Goal: Task Accomplishment & Management: Use online tool/utility

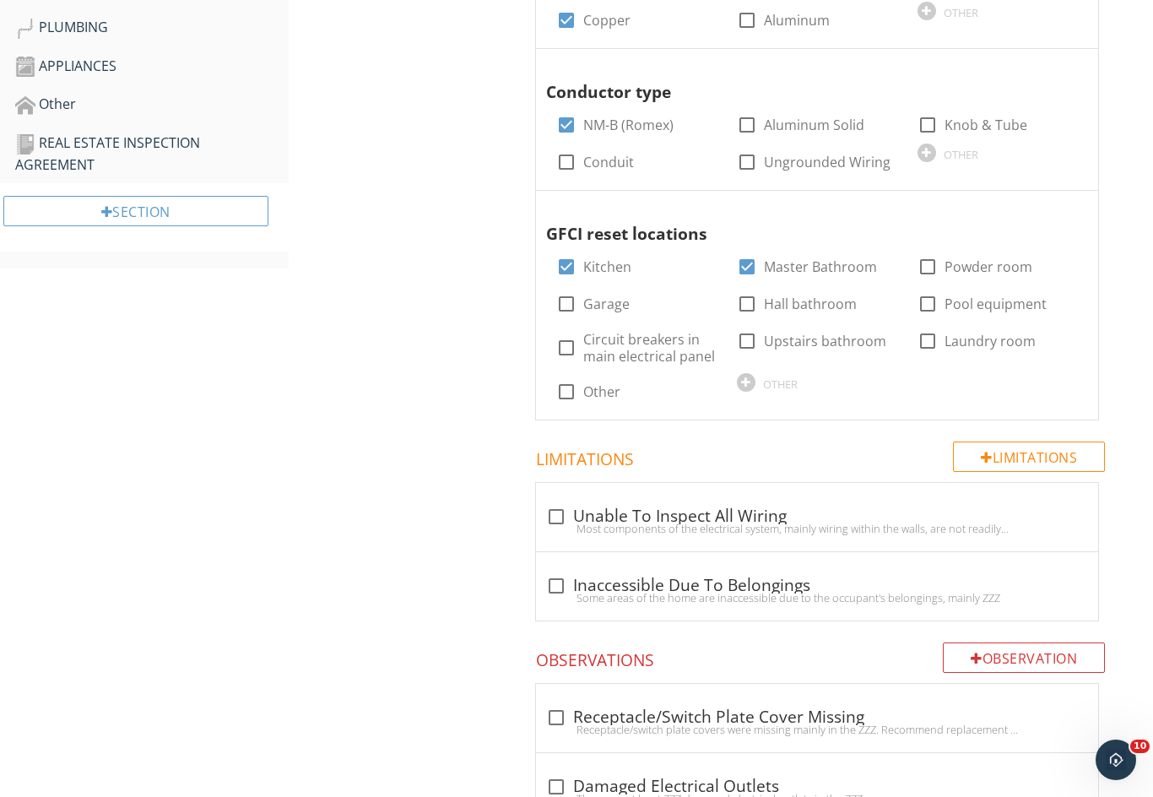
scroll to position [566, 0]
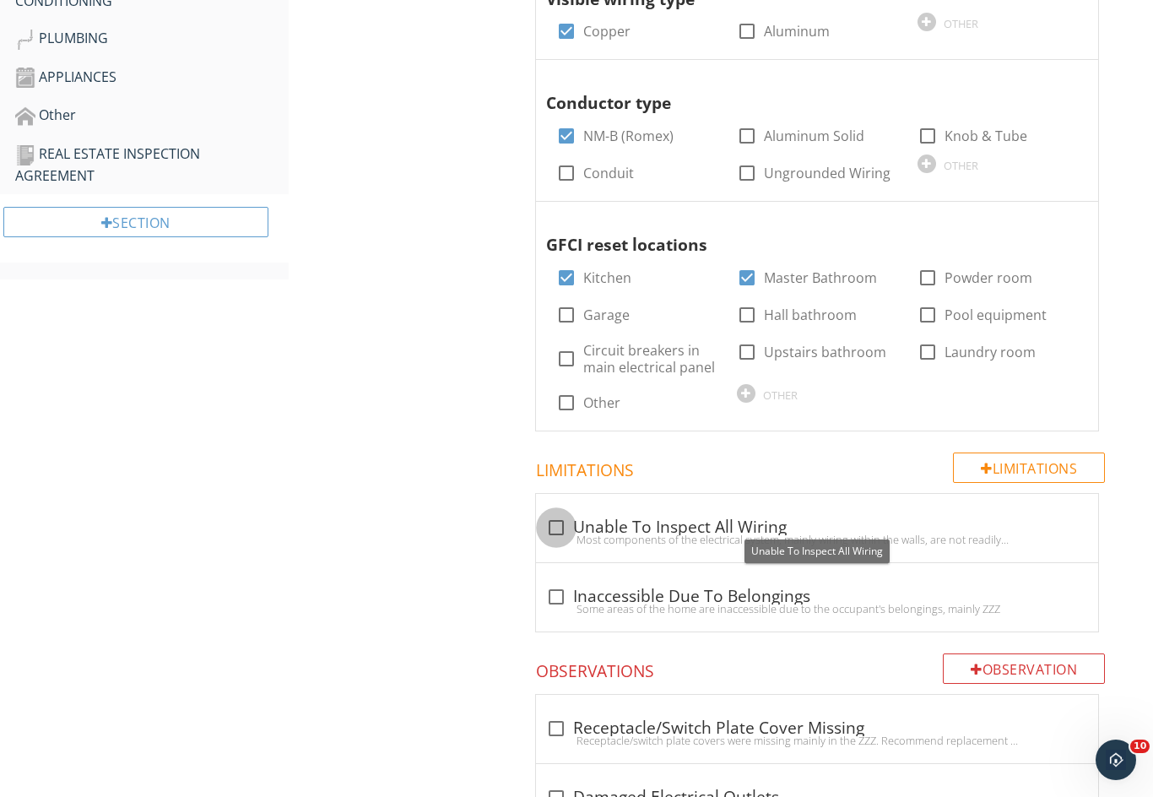
click at [556, 516] on div at bounding box center [556, 527] width 29 height 29
checkbox input "true"
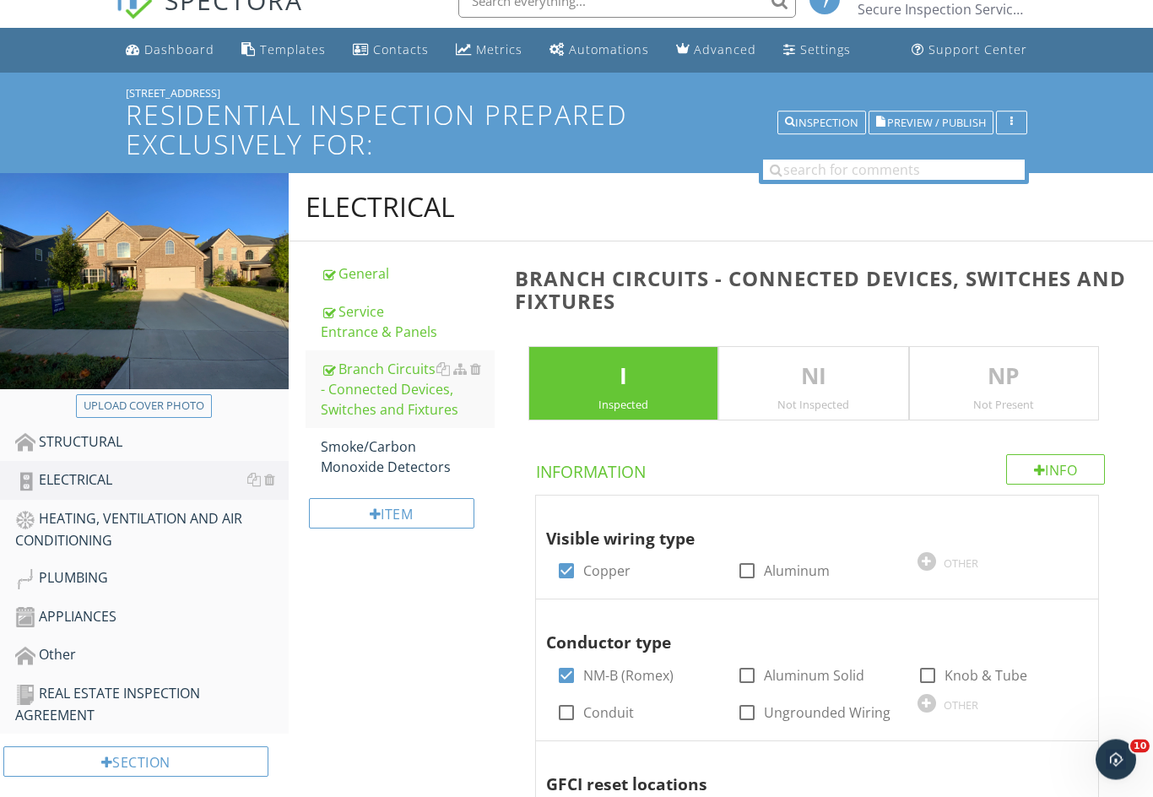
scroll to position [0, 0]
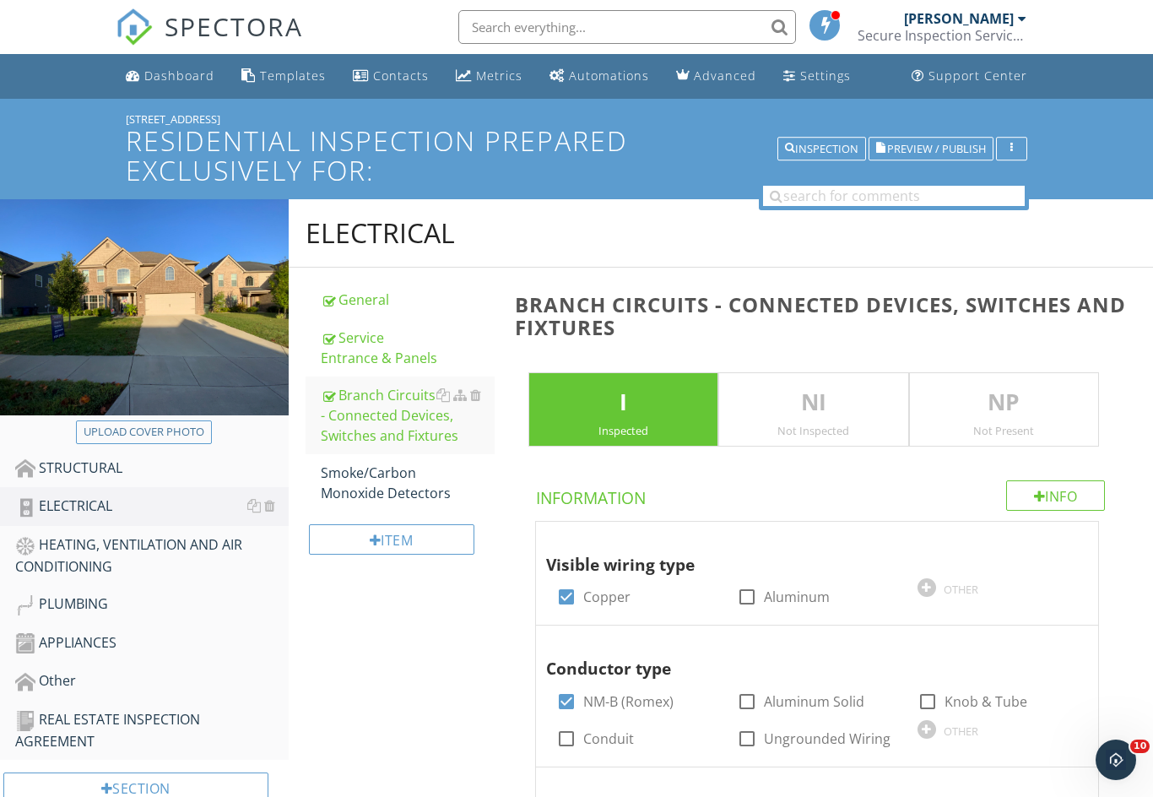
click at [378, 483] on div "Smoke/Carbon Monoxide Detectors" at bounding box center [408, 483] width 174 height 41
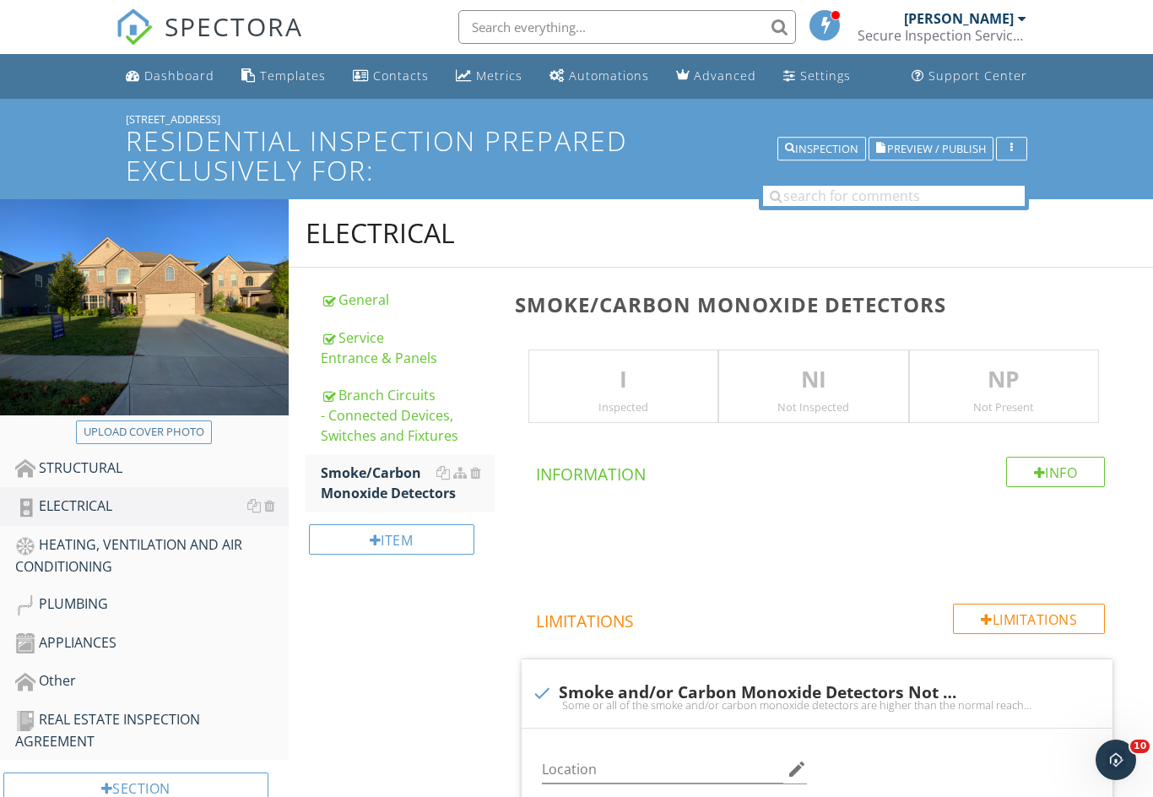
click at [588, 381] on p "I" at bounding box center [623, 380] width 188 height 34
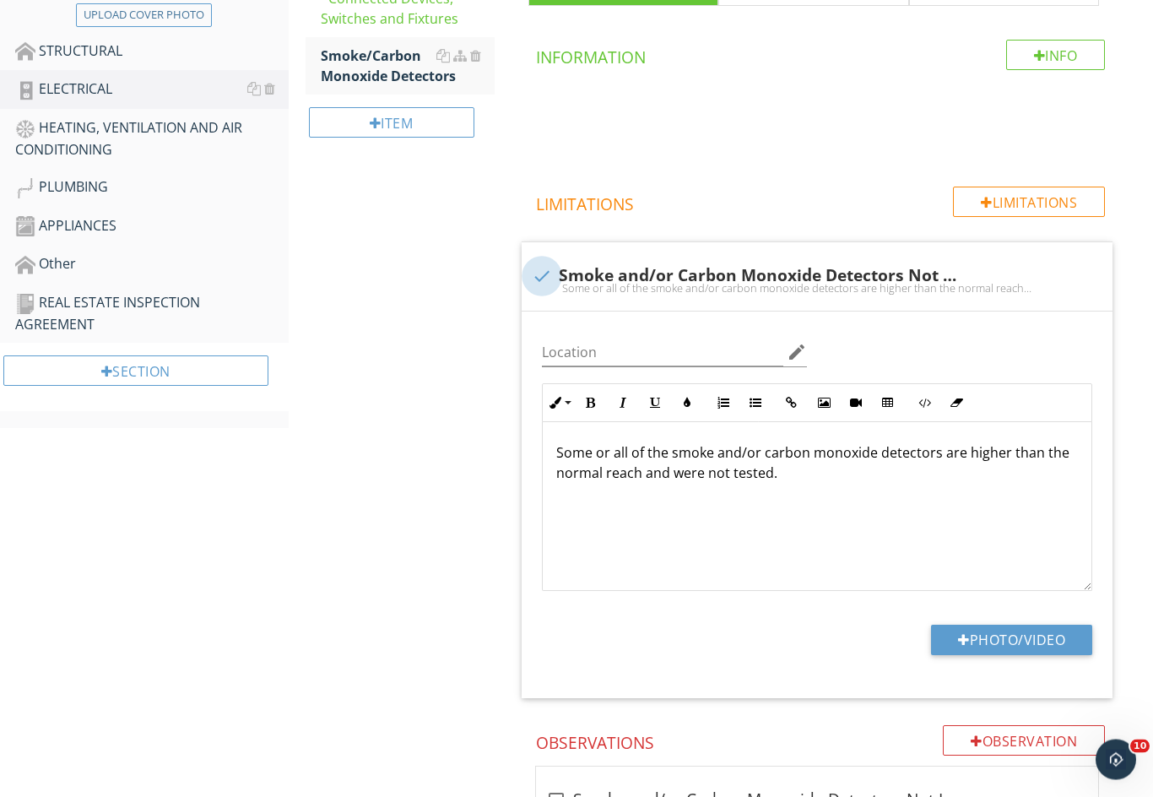
scroll to position [417, 0]
click at [540, 271] on div at bounding box center [542, 276] width 29 height 29
checkbox input "true"
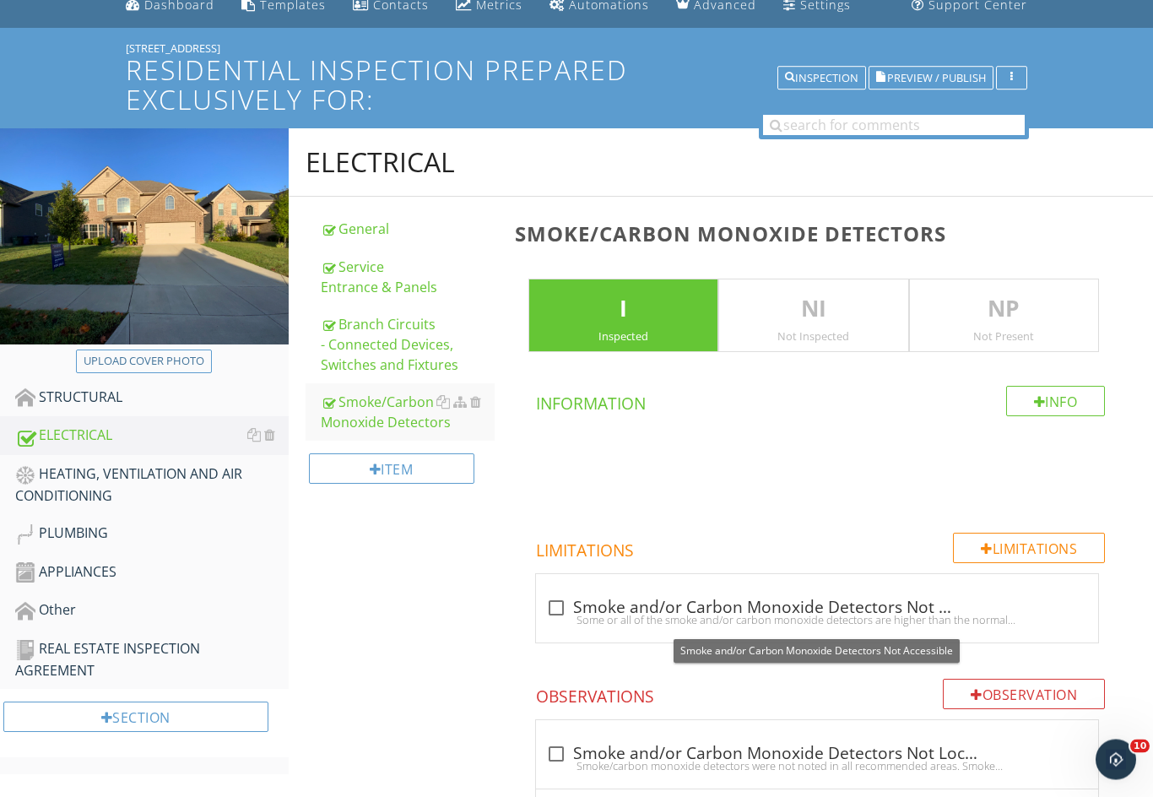
scroll to position [71, 0]
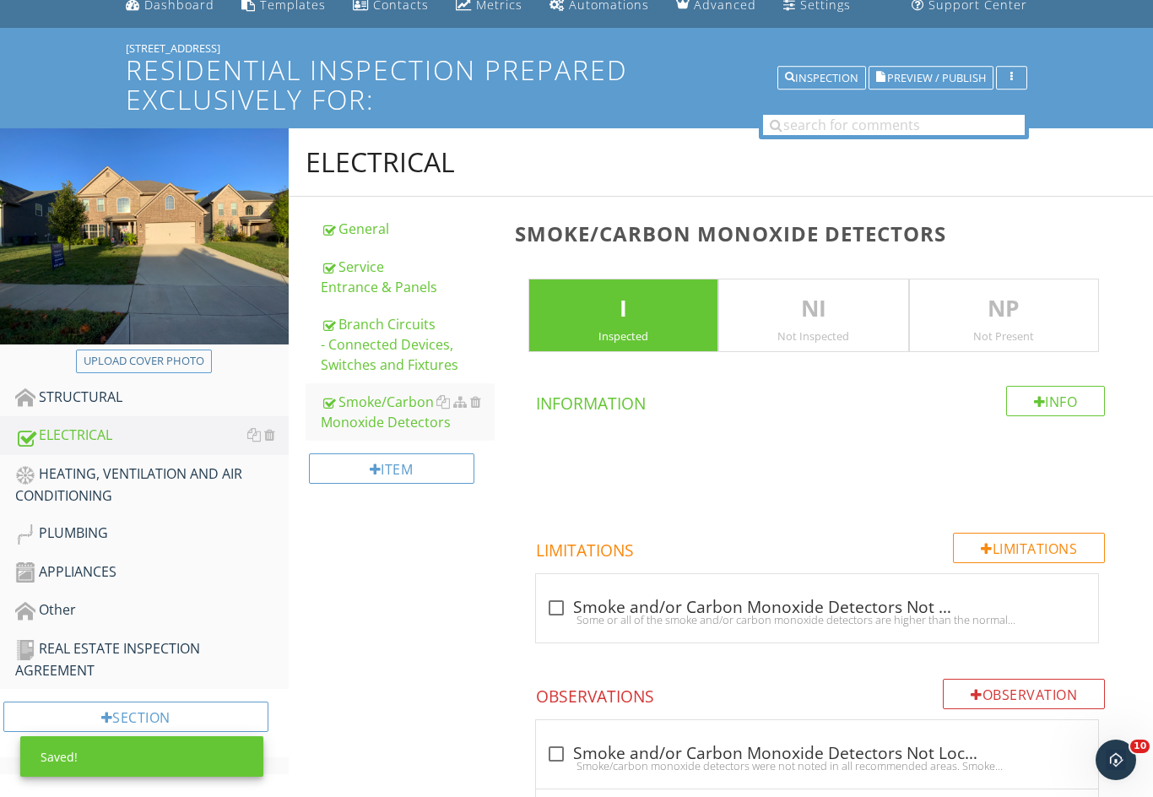
click at [83, 393] on div "STRUCTURAL" at bounding box center [151, 398] width 273 height 22
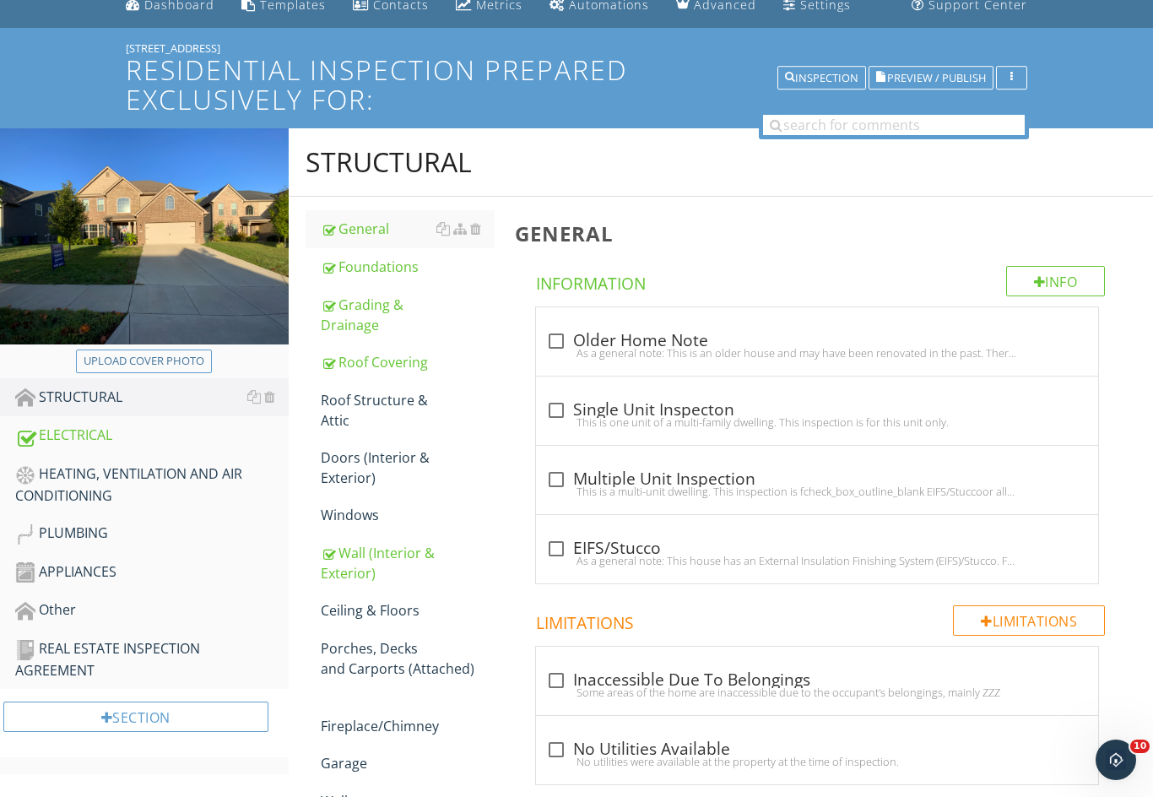
click at [349, 404] on div "Roof Structure & Attic" at bounding box center [408, 410] width 174 height 41
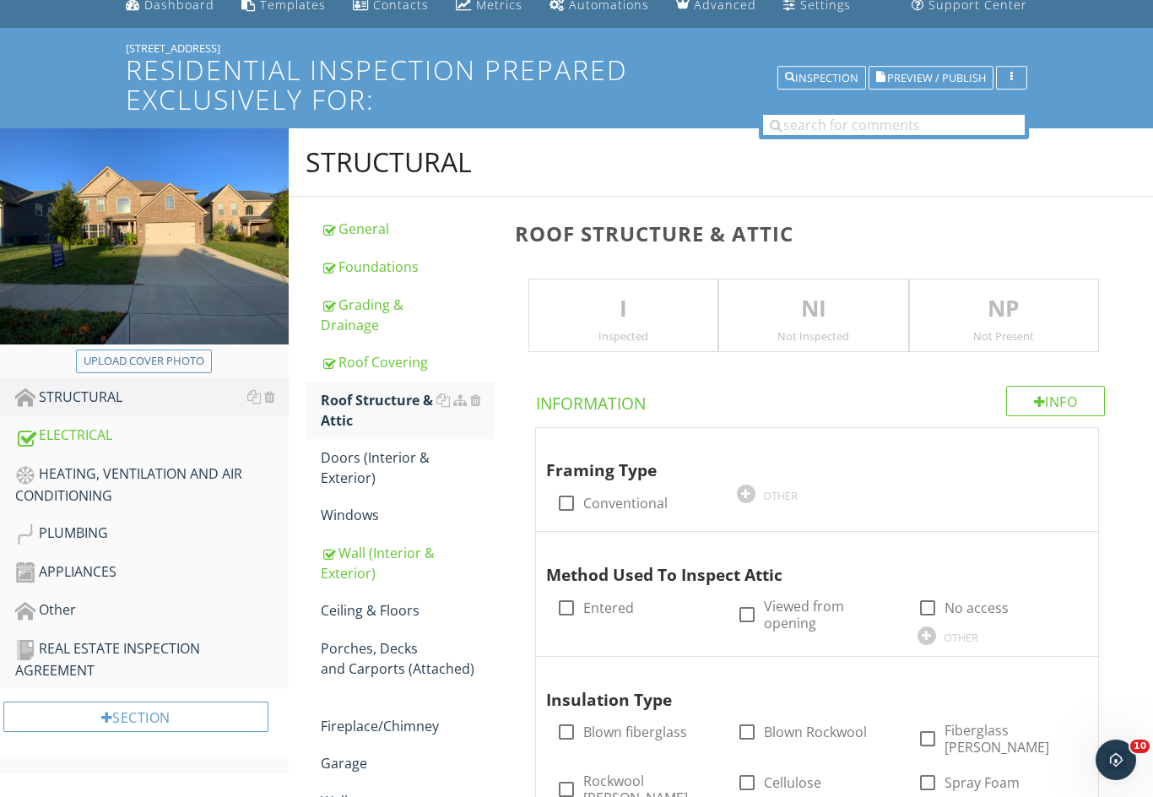
click at [581, 316] on p "I" at bounding box center [623, 309] width 188 height 34
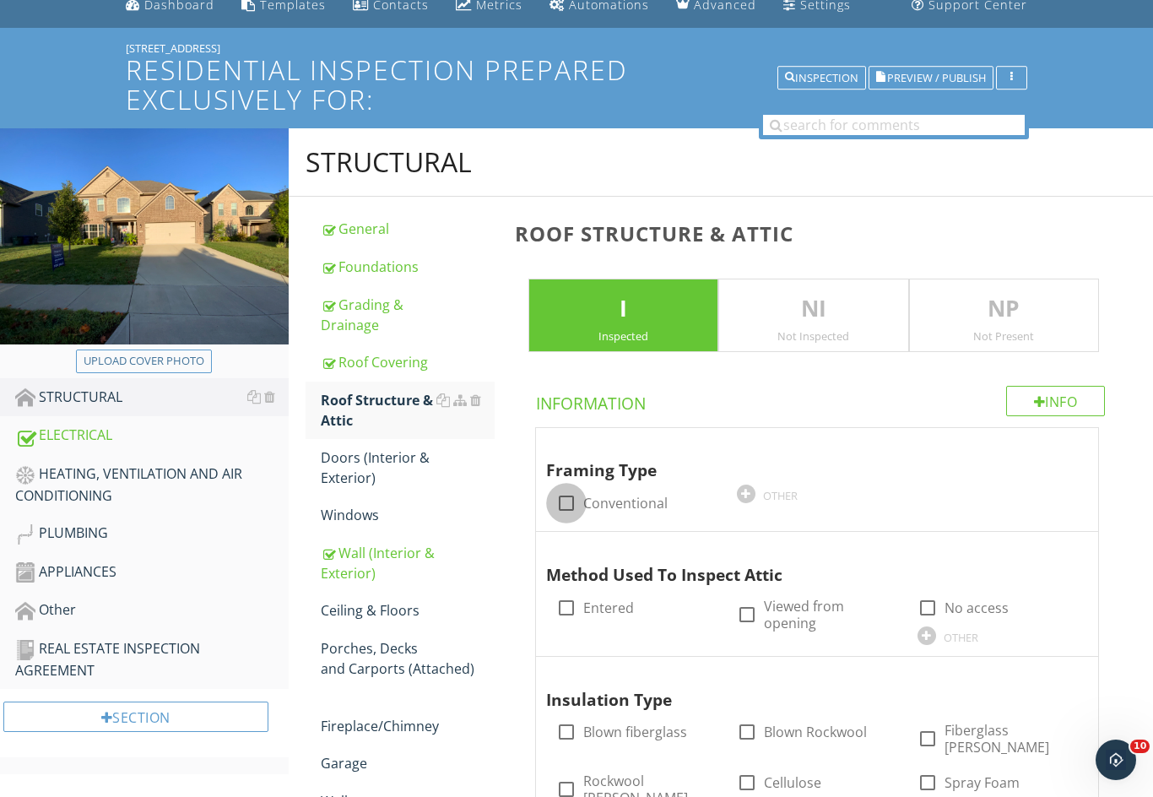
click at [562, 498] on div at bounding box center [566, 503] width 29 height 29
checkbox input "true"
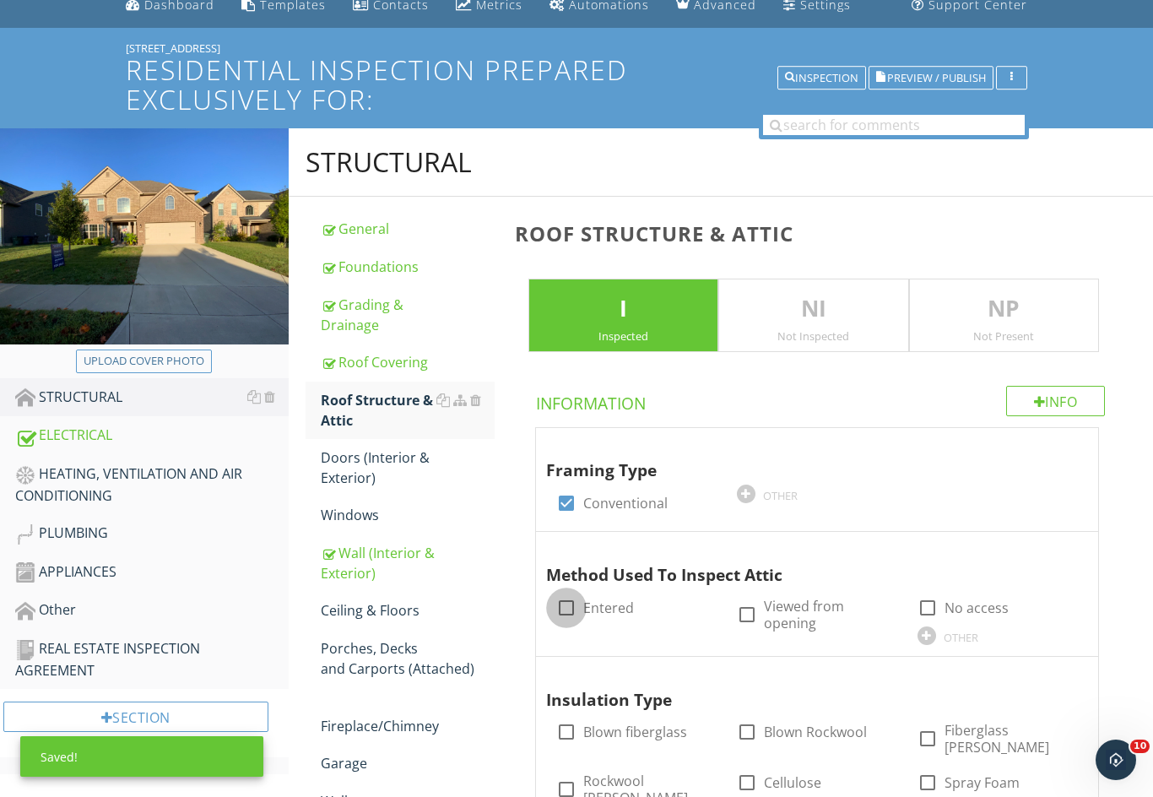
click at [567, 597] on div at bounding box center [566, 607] width 29 height 29
checkbox input "true"
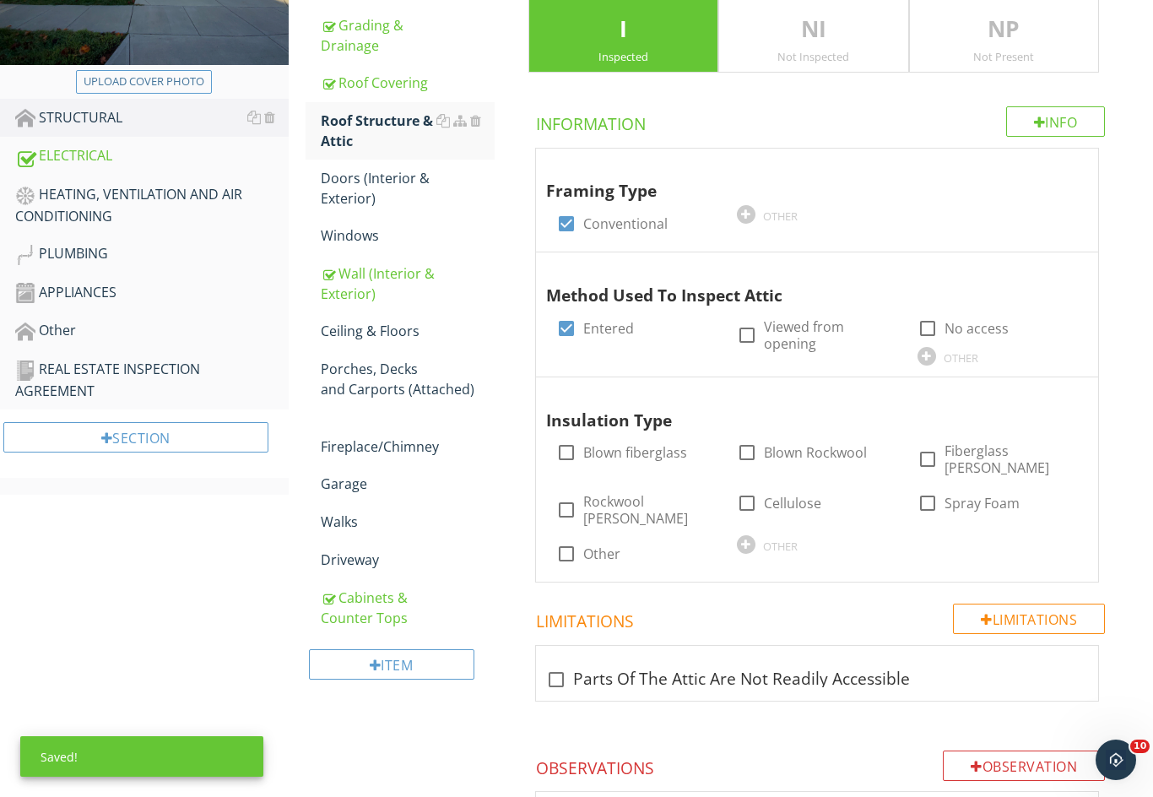
scroll to position [362, 0]
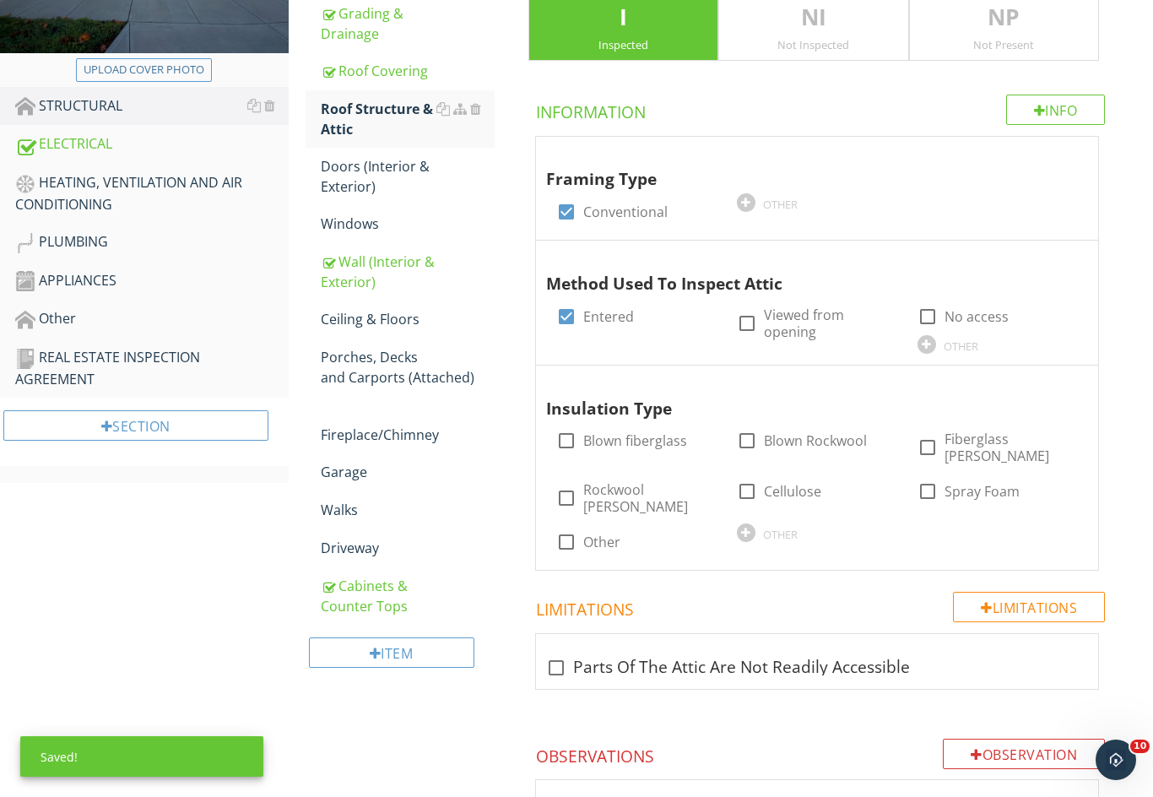
click at [565, 435] on div at bounding box center [566, 440] width 29 height 29
checkbox input "true"
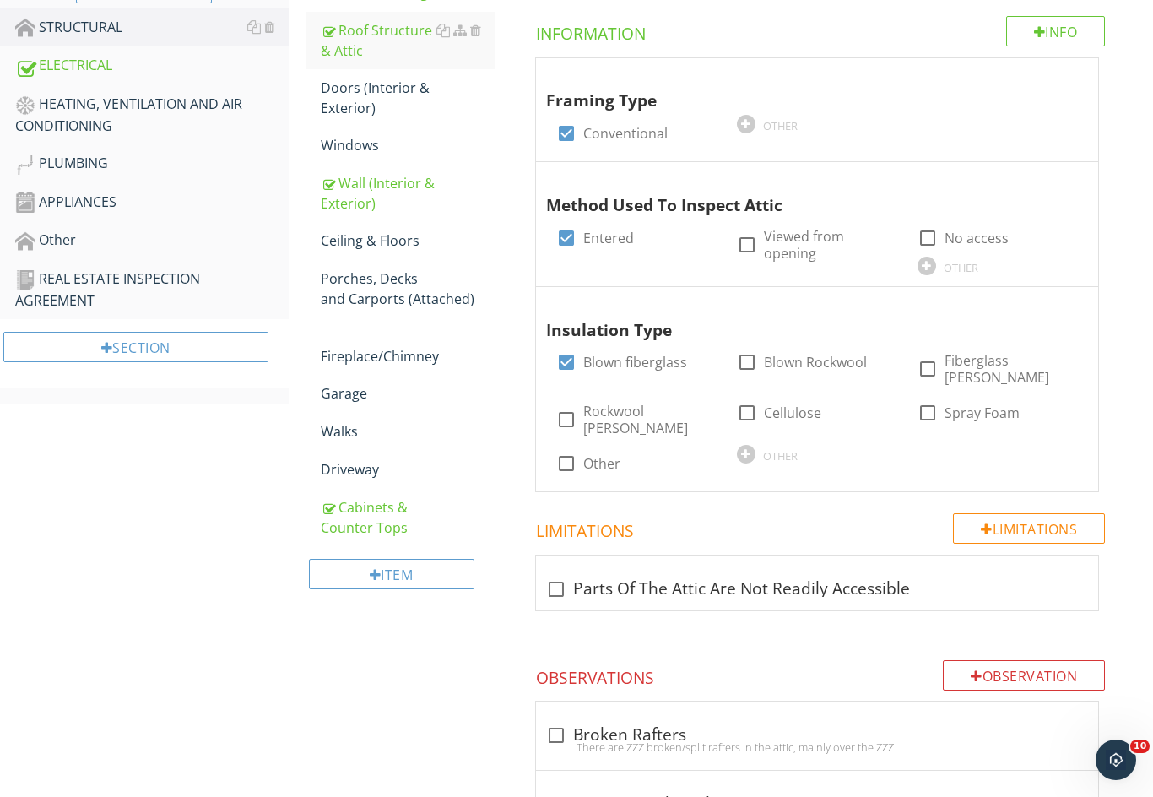
scroll to position [438, 0]
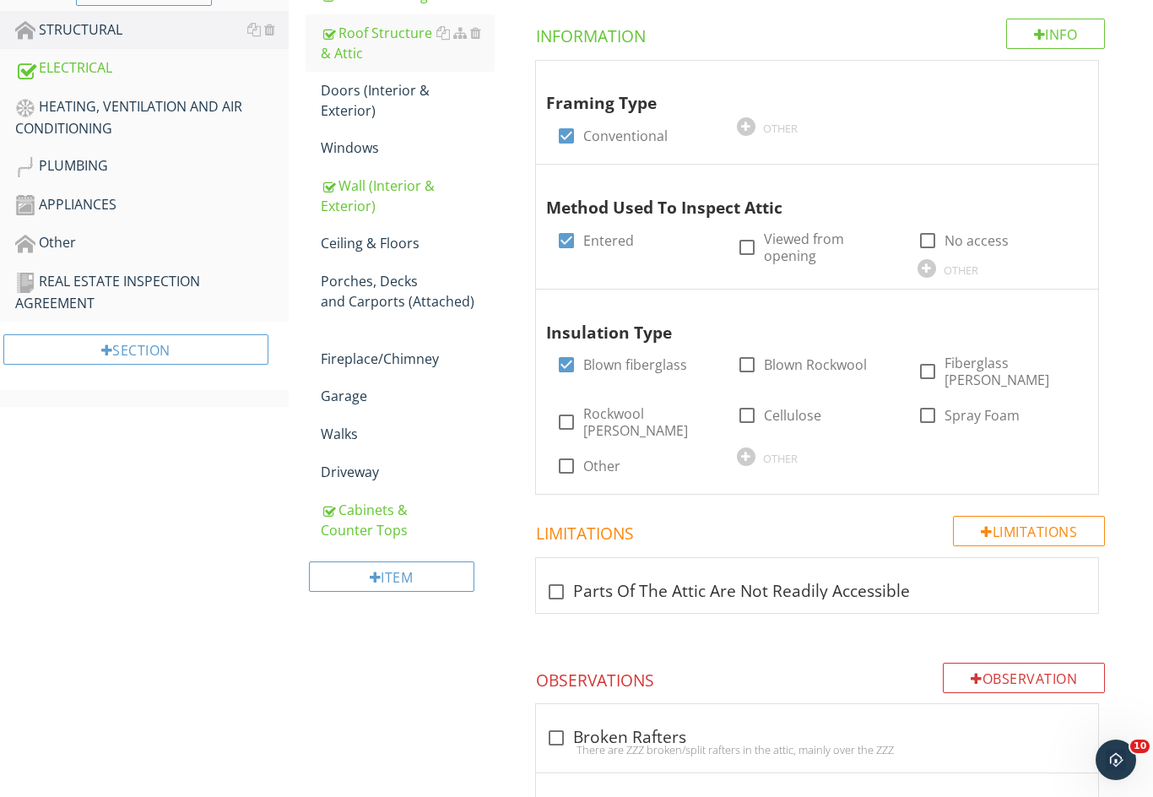
click at [361, 98] on div "Doors (Interior & Exterior)" at bounding box center [408, 100] width 174 height 41
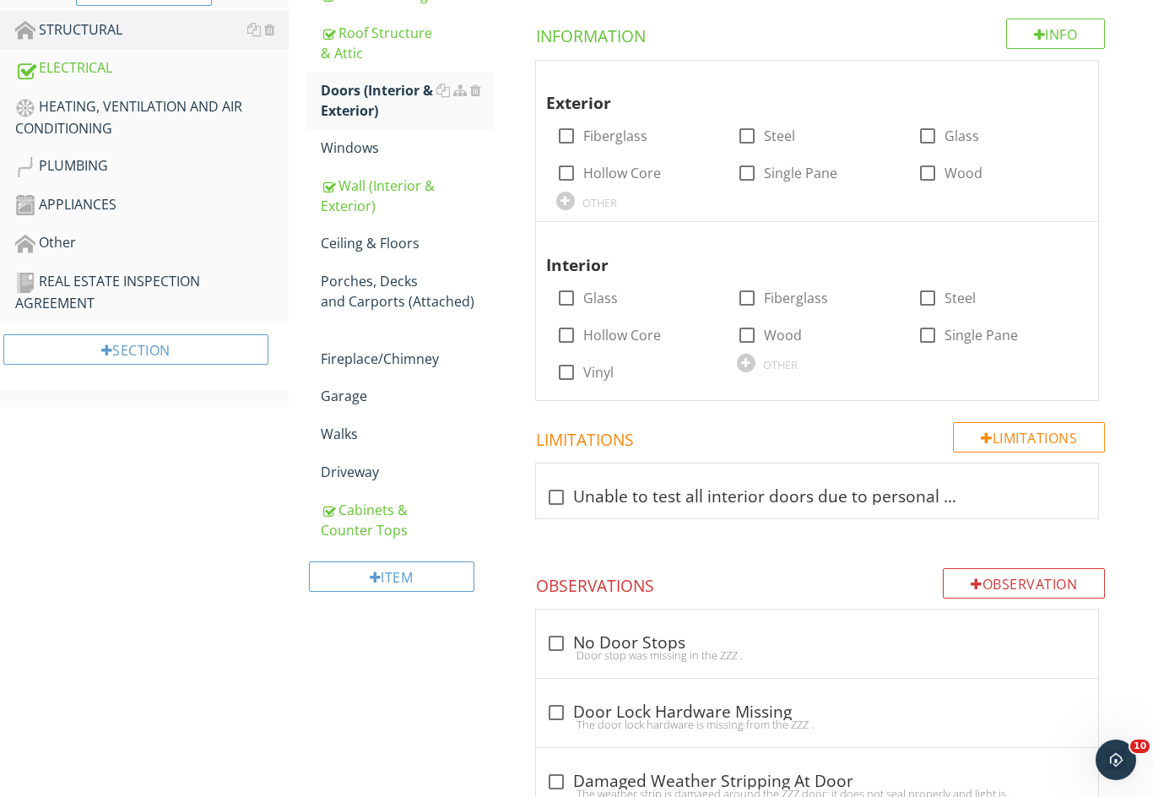
click at [563, 128] on div at bounding box center [566, 136] width 29 height 29
checkbox input "true"
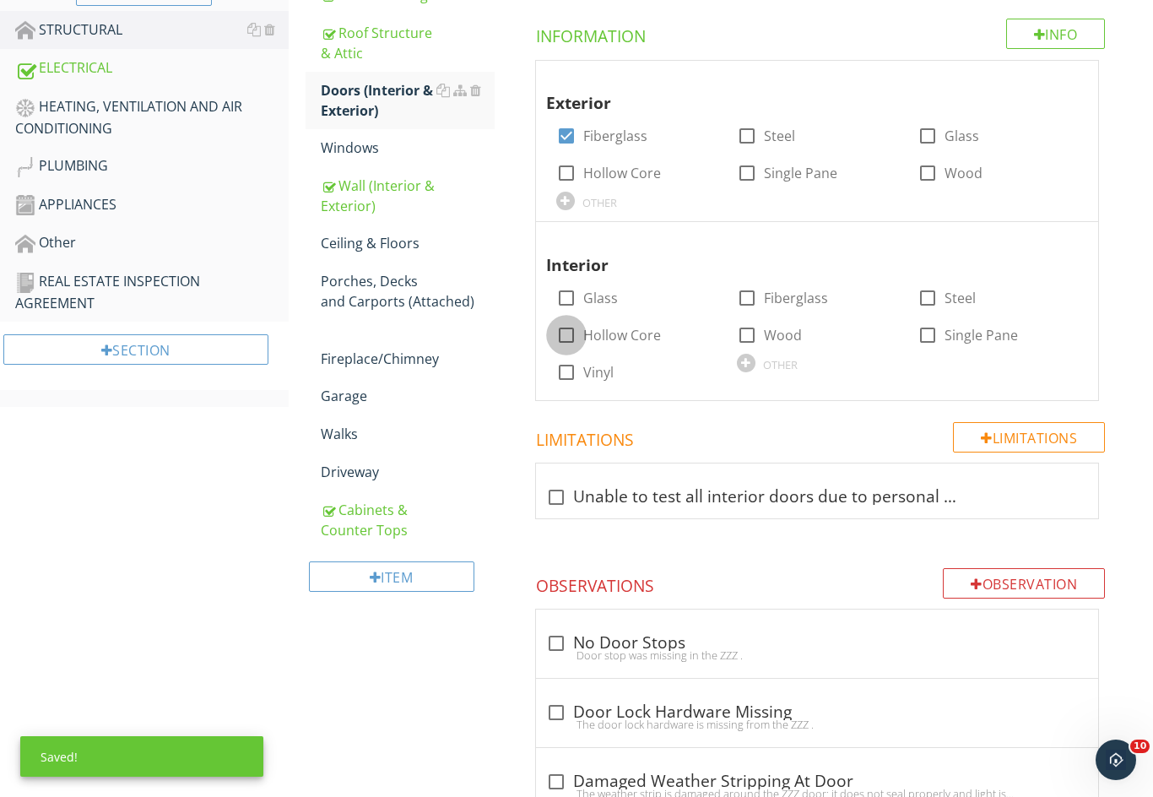
click at [566, 326] on div at bounding box center [566, 335] width 29 height 29
checkbox input "true"
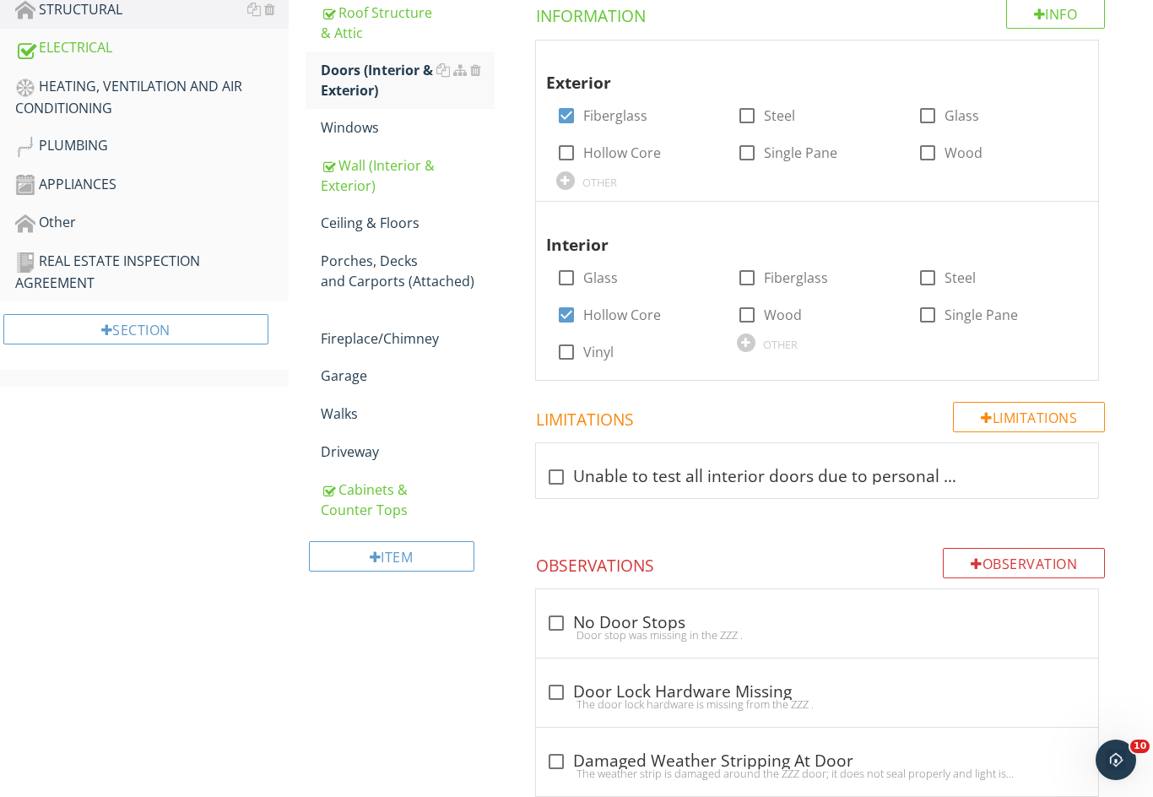
scroll to position [455, 0]
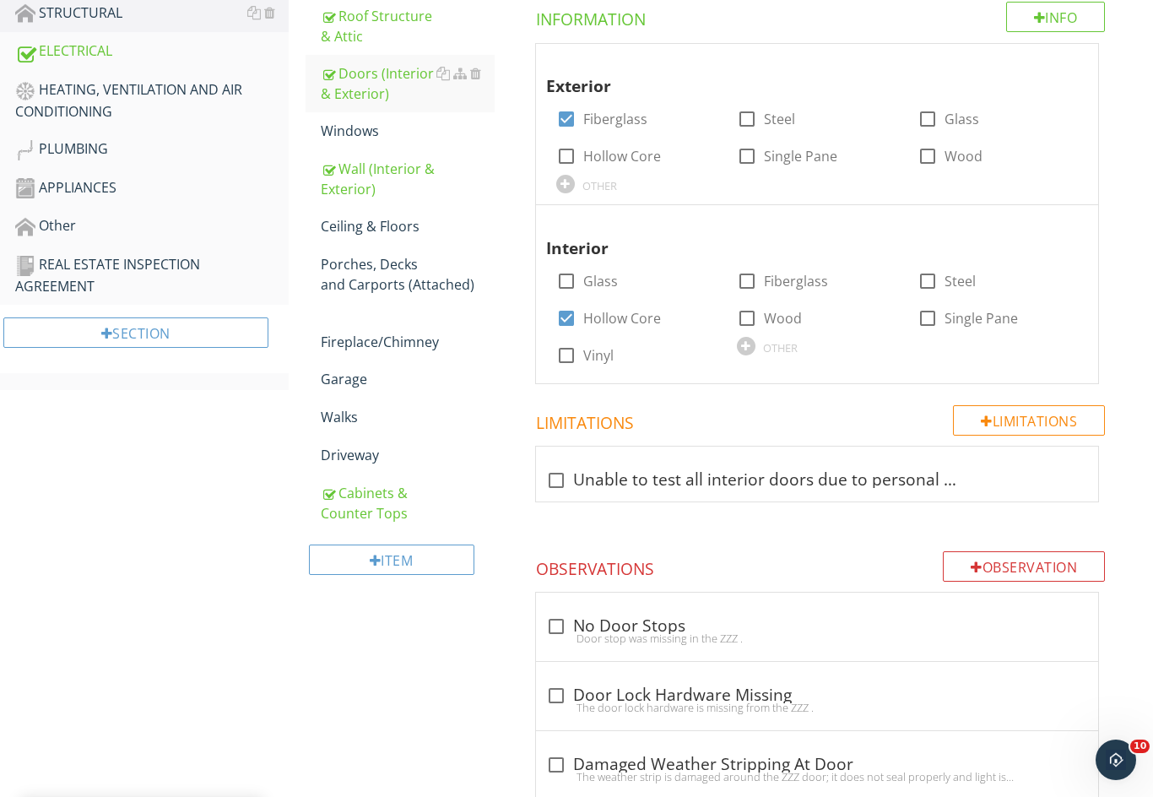
click at [360, 130] on div "Windows" at bounding box center [408, 131] width 174 height 20
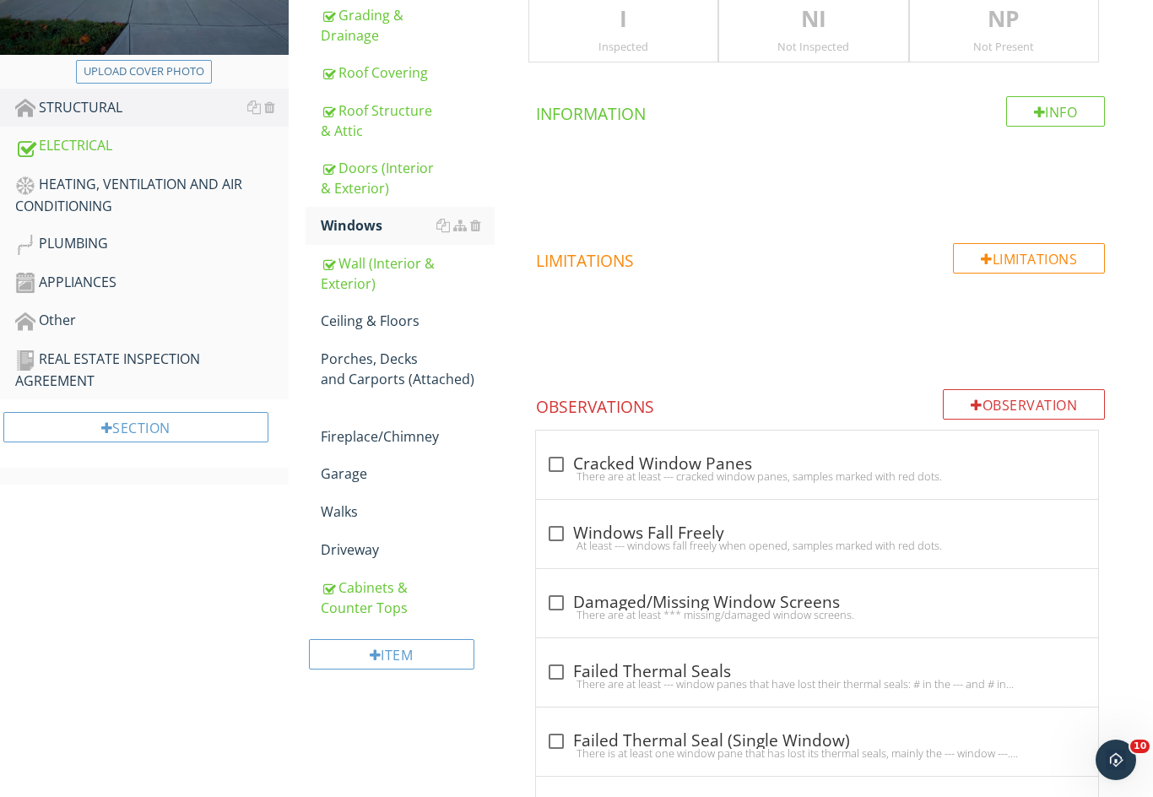
scroll to position [360, 0]
click at [589, 35] on div "I Inspected" at bounding box center [623, 27] width 190 height 74
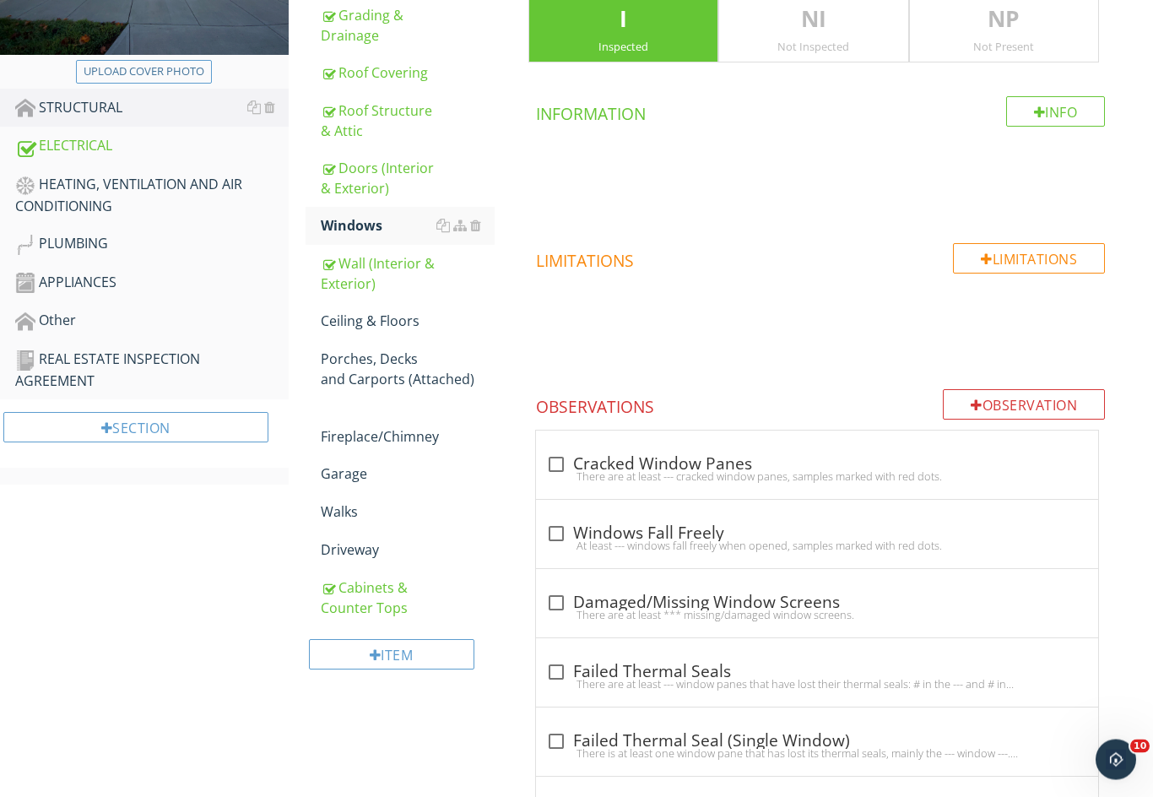
scroll to position [360, 0]
click at [366, 327] on div "Ceiling & Floors" at bounding box center [408, 321] width 174 height 20
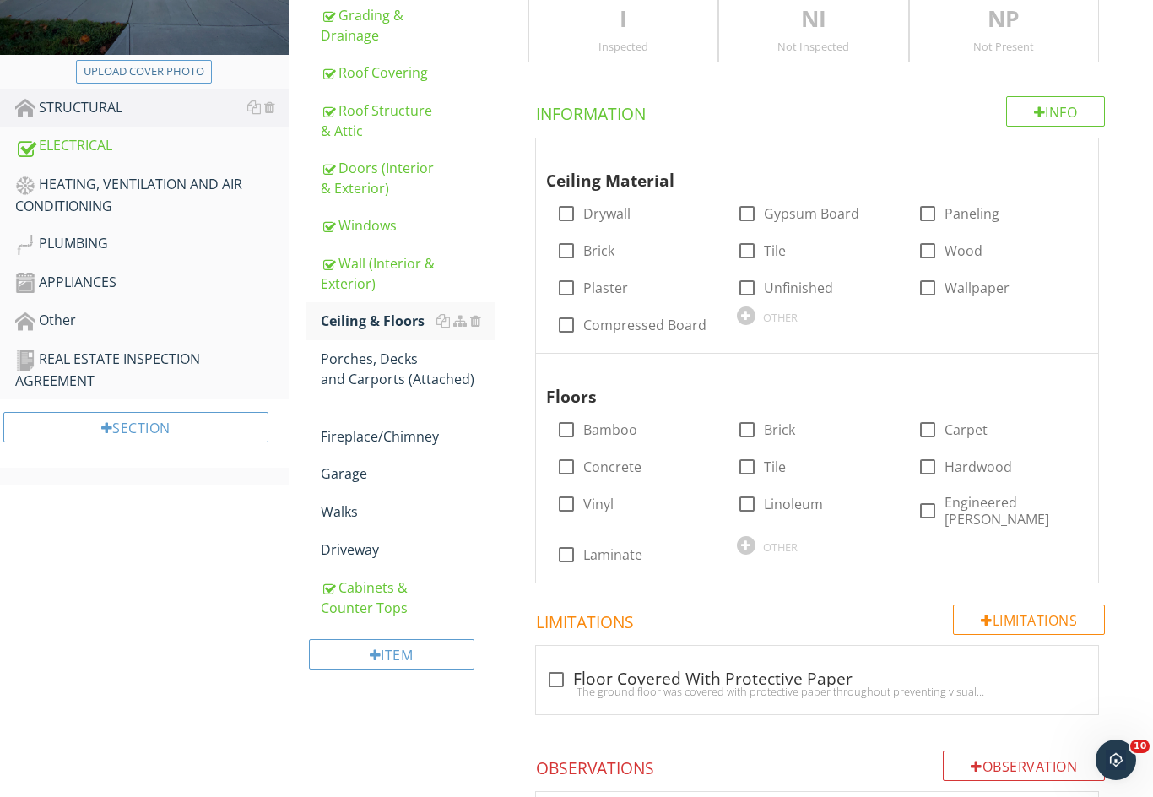
click at [582, 25] on p "I" at bounding box center [623, 20] width 188 height 34
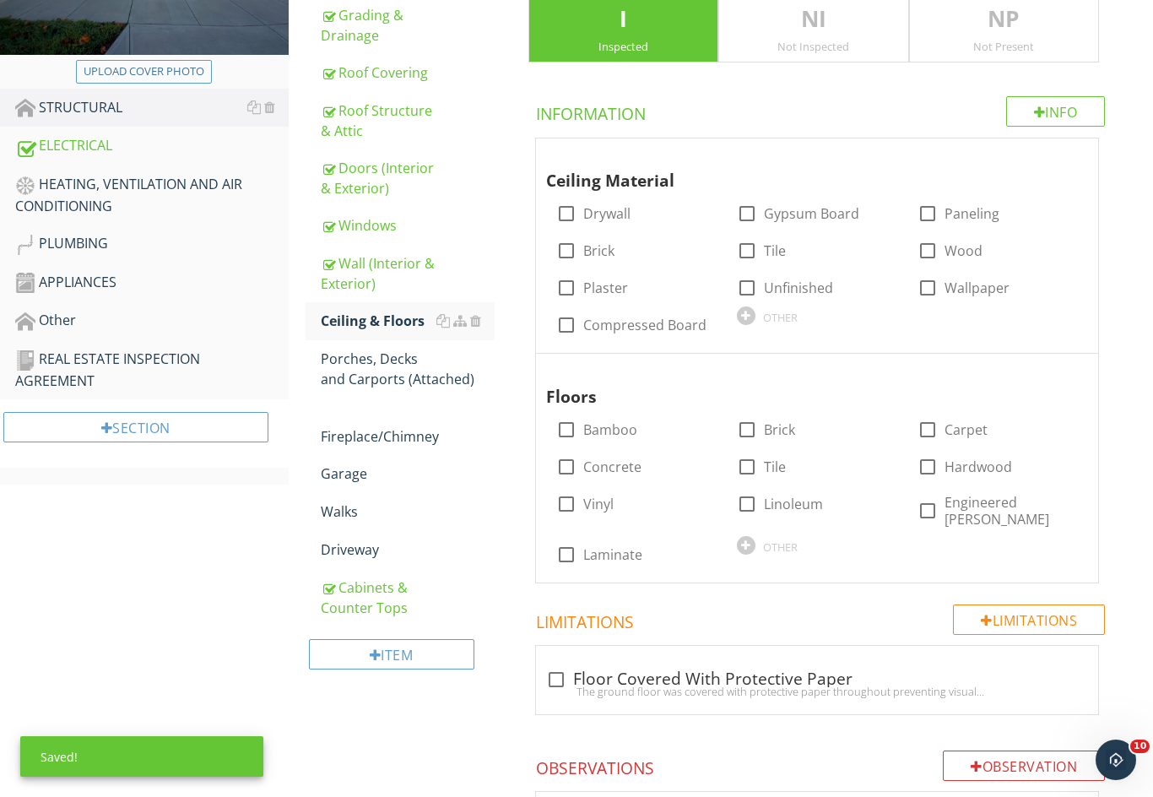
click at [755, 205] on div at bounding box center [747, 213] width 29 height 29
checkbox input "true"
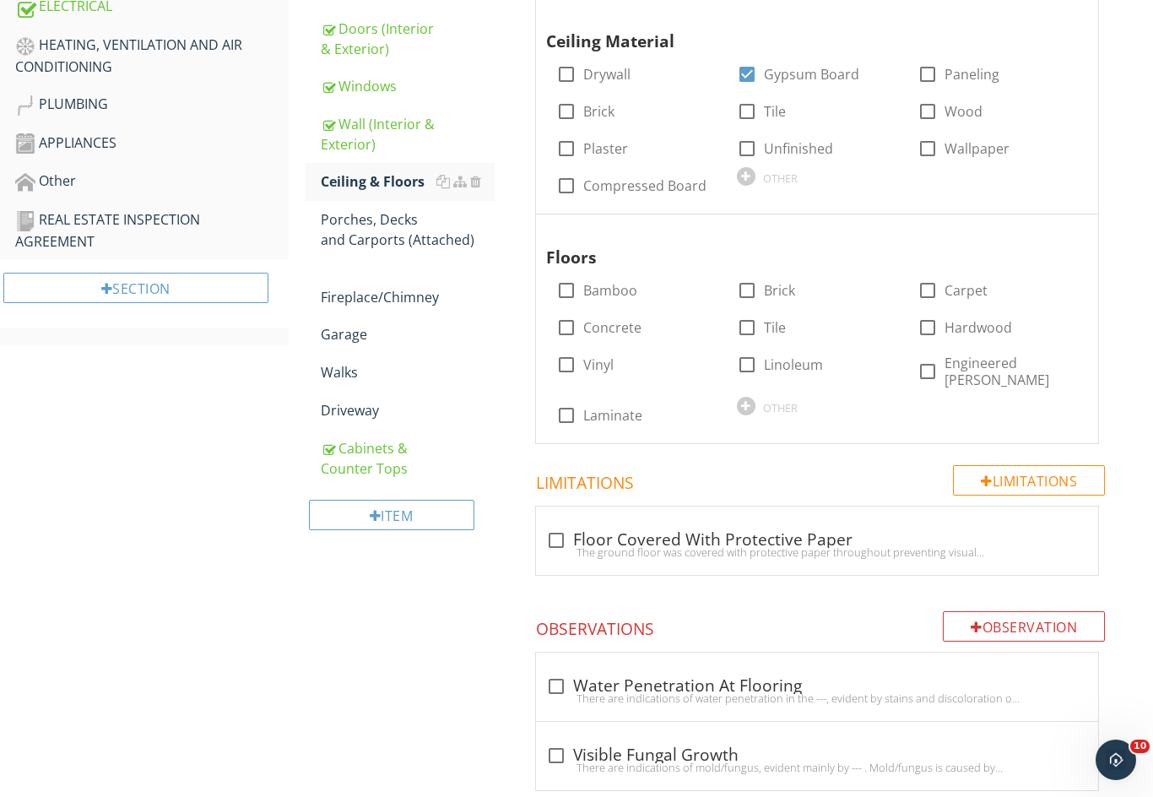
scroll to position [517, 0]
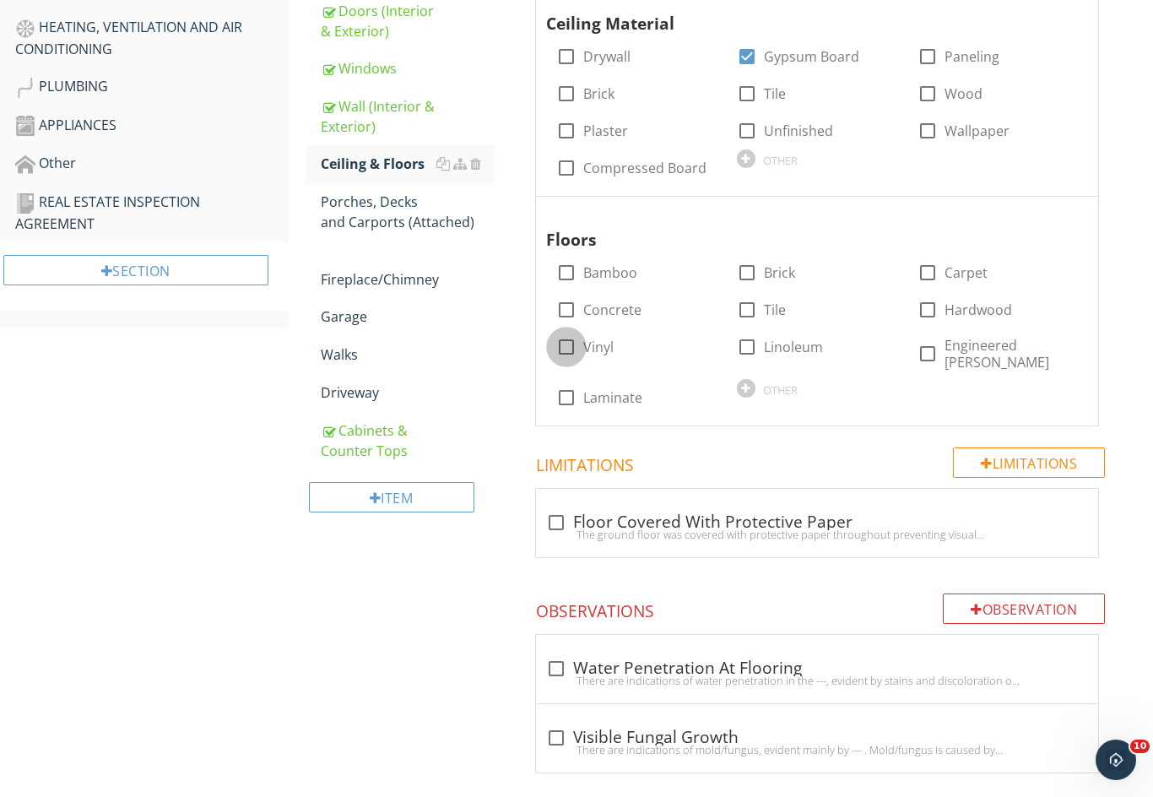
click at [568, 343] on div at bounding box center [566, 347] width 29 height 29
checkbox input "true"
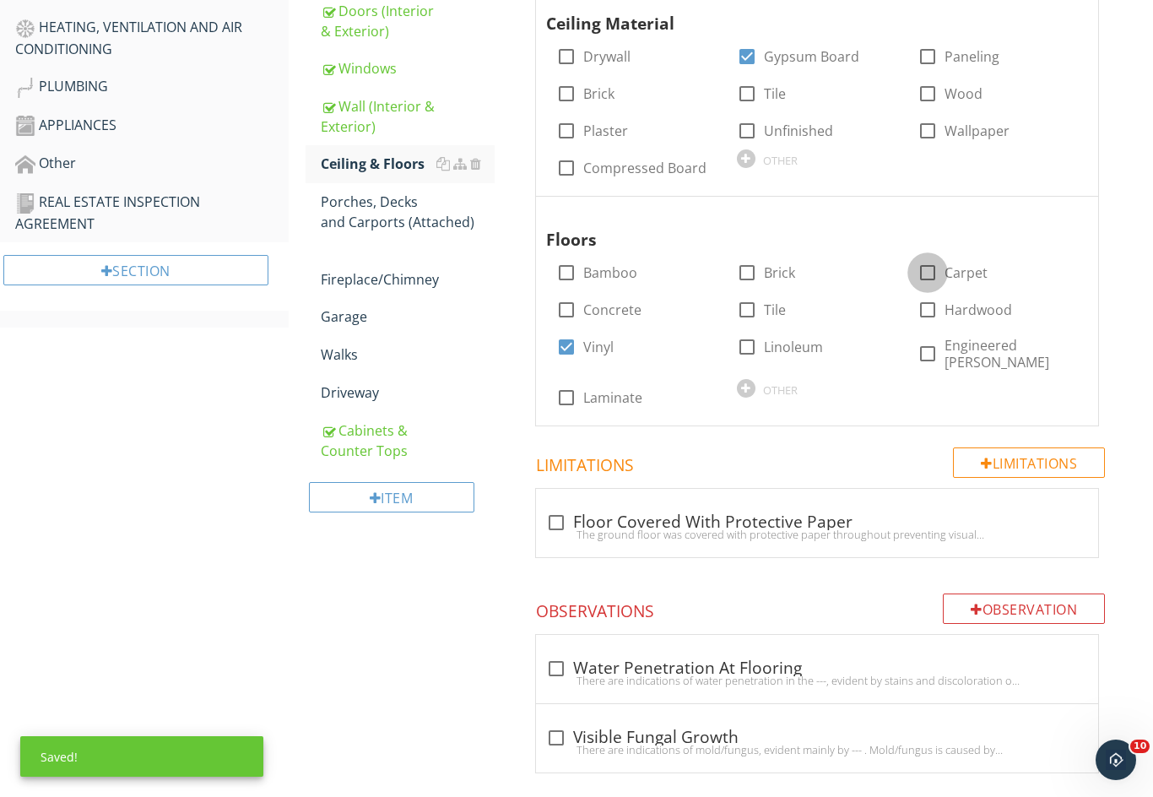
click at [924, 268] on div at bounding box center [927, 272] width 29 height 29
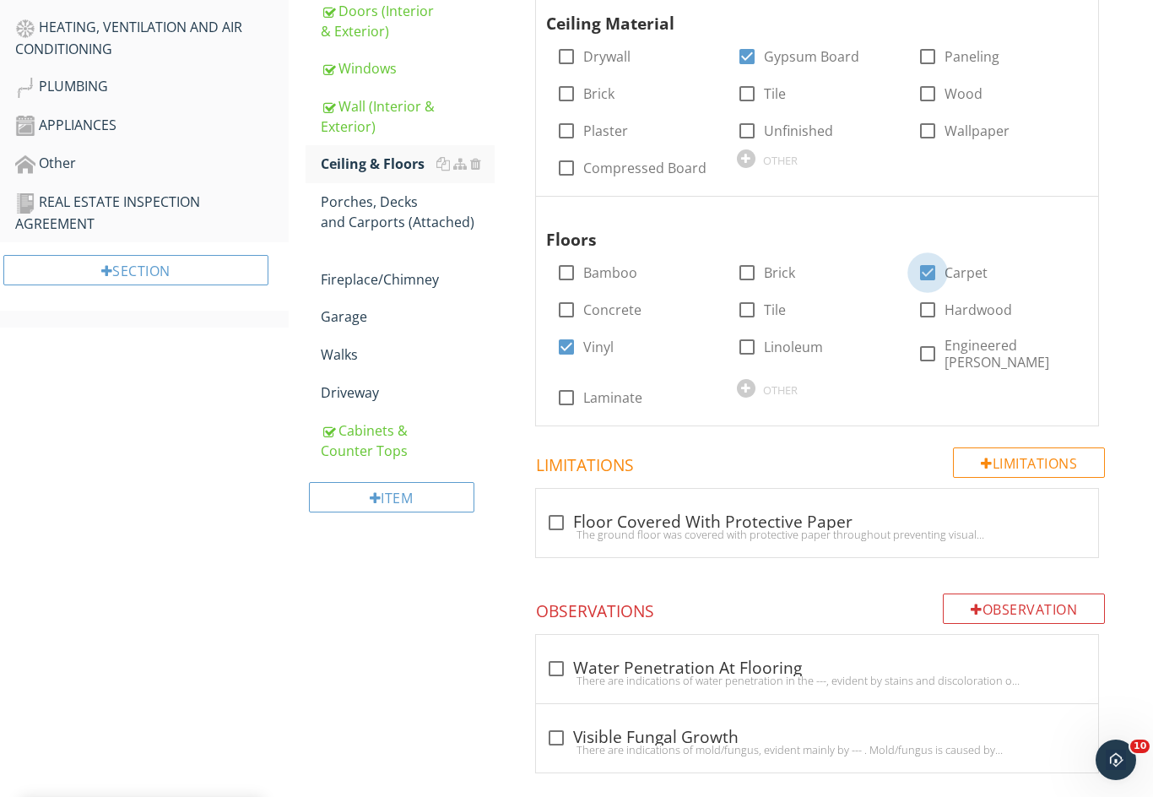
click at [917, 268] on div at bounding box center [927, 272] width 29 height 29
click at [919, 270] on div at bounding box center [927, 272] width 29 height 29
checkbox input "true"
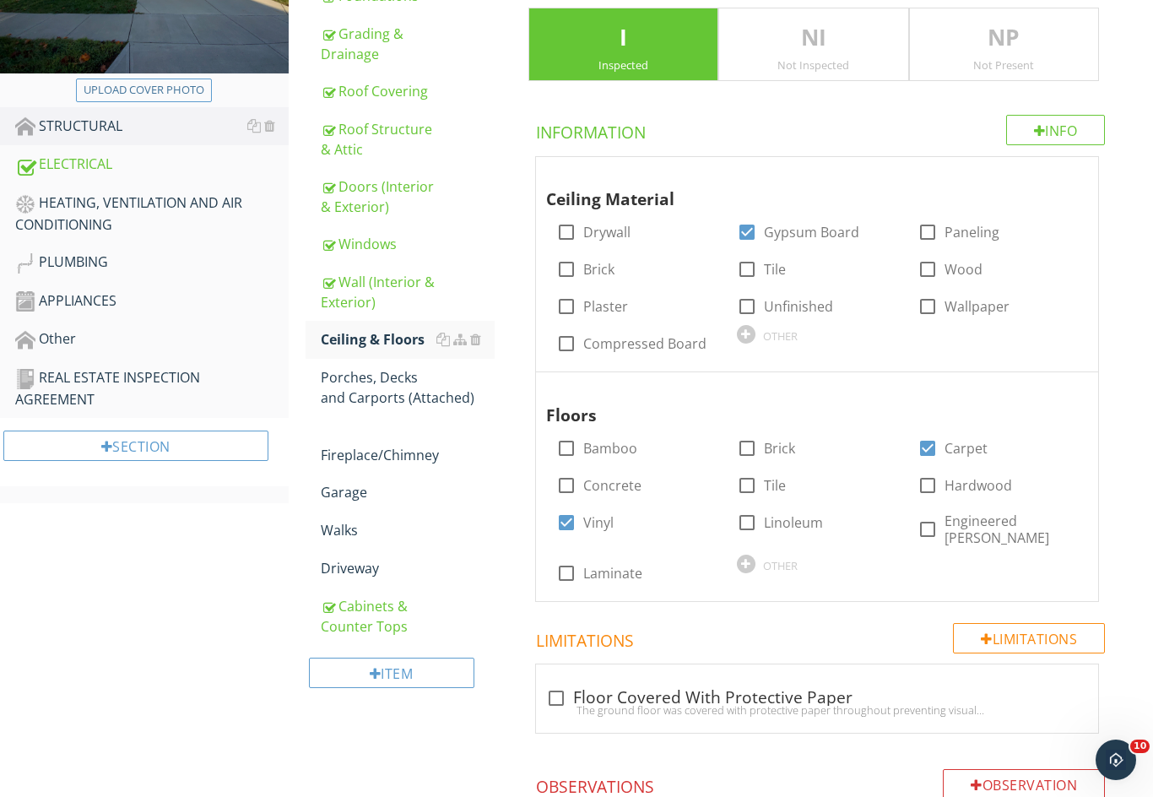
scroll to position [330, 0]
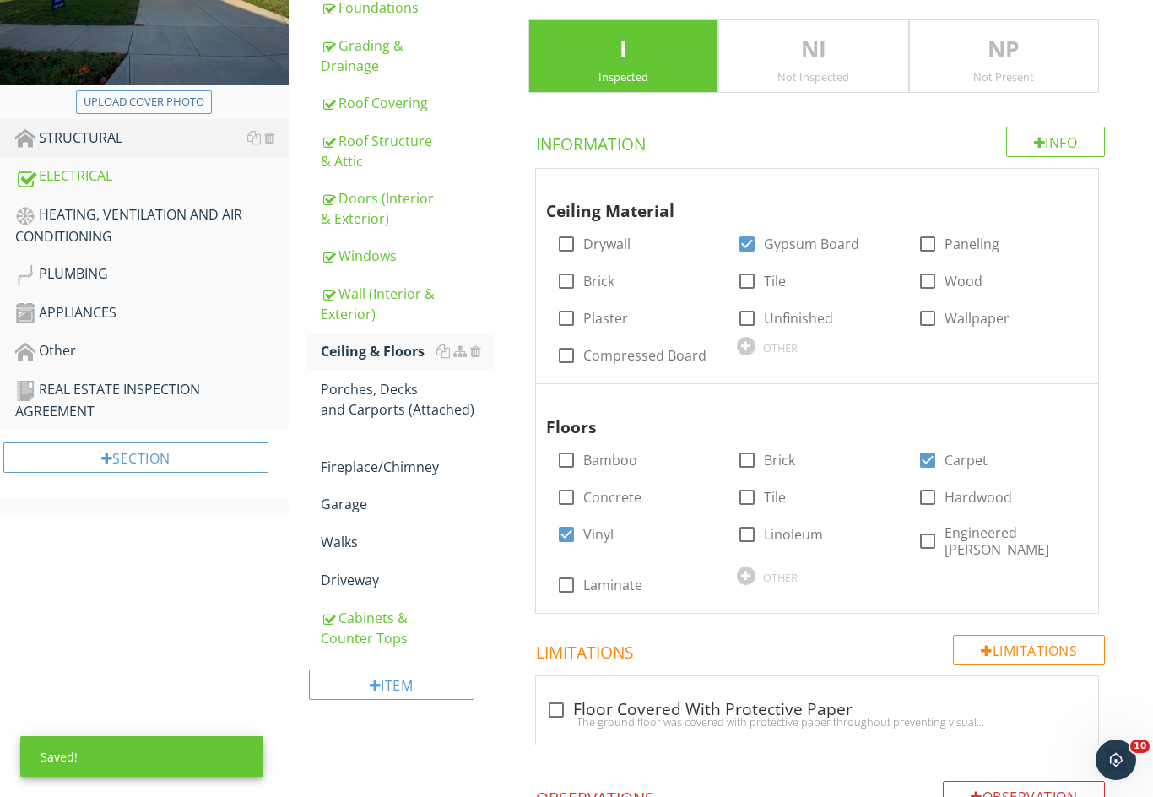
click at [376, 406] on div "Porches, Decks and Carports (Attached)" at bounding box center [408, 399] width 174 height 41
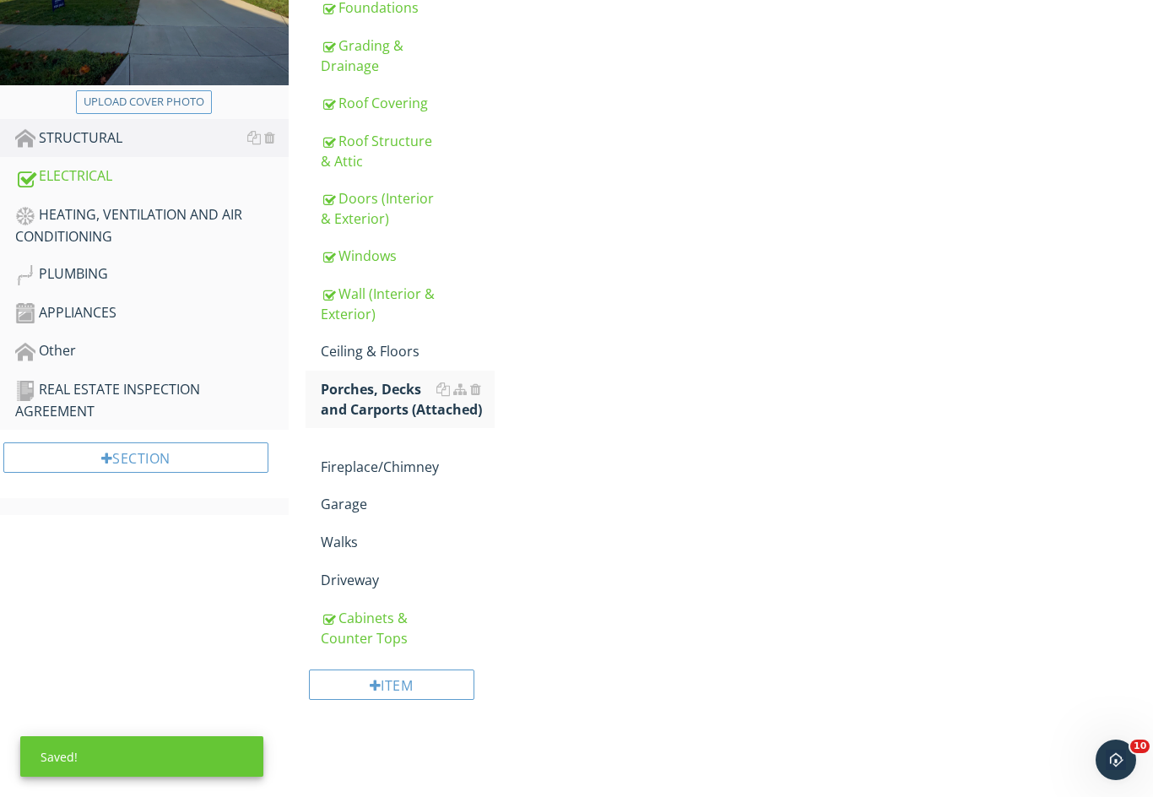
scroll to position [300, 0]
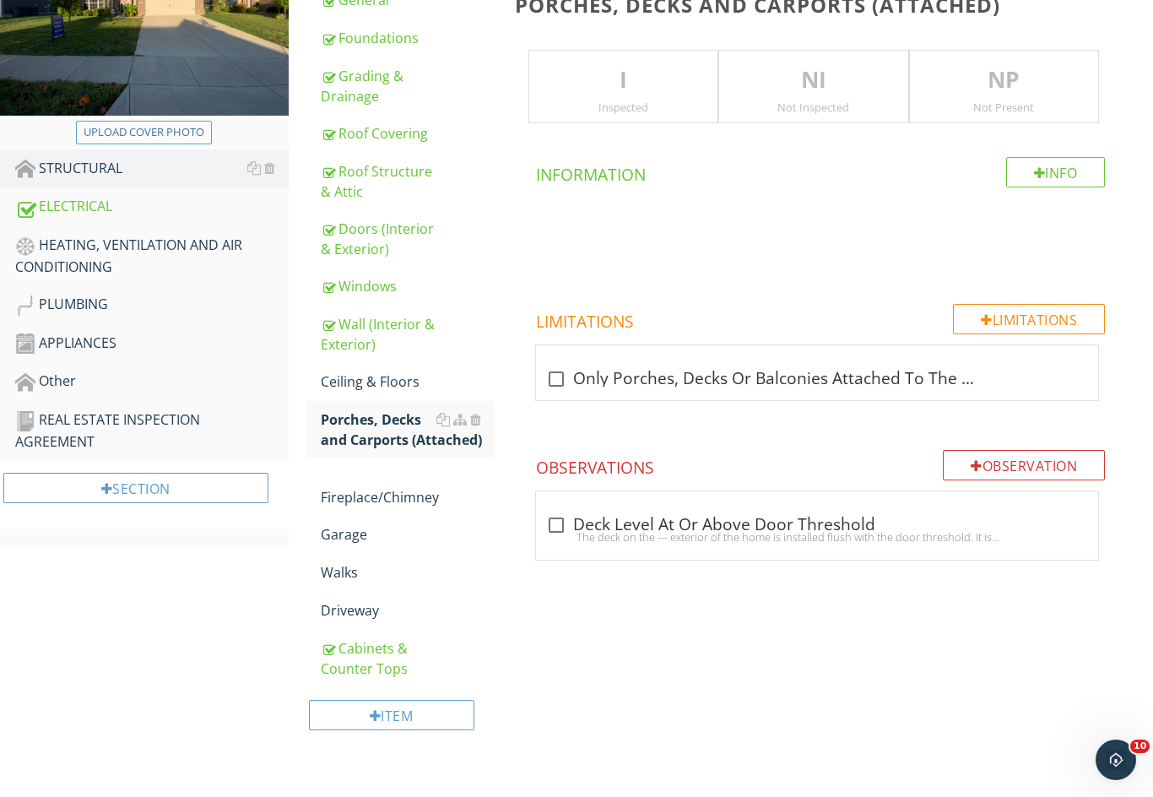
click at [364, 380] on div "Ceiling & Floors" at bounding box center [408, 381] width 174 height 20
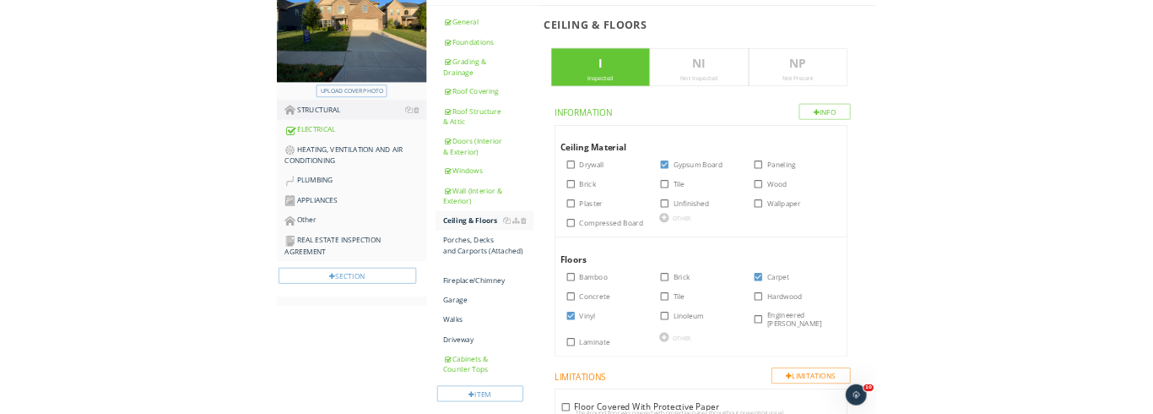
scroll to position [256, 0]
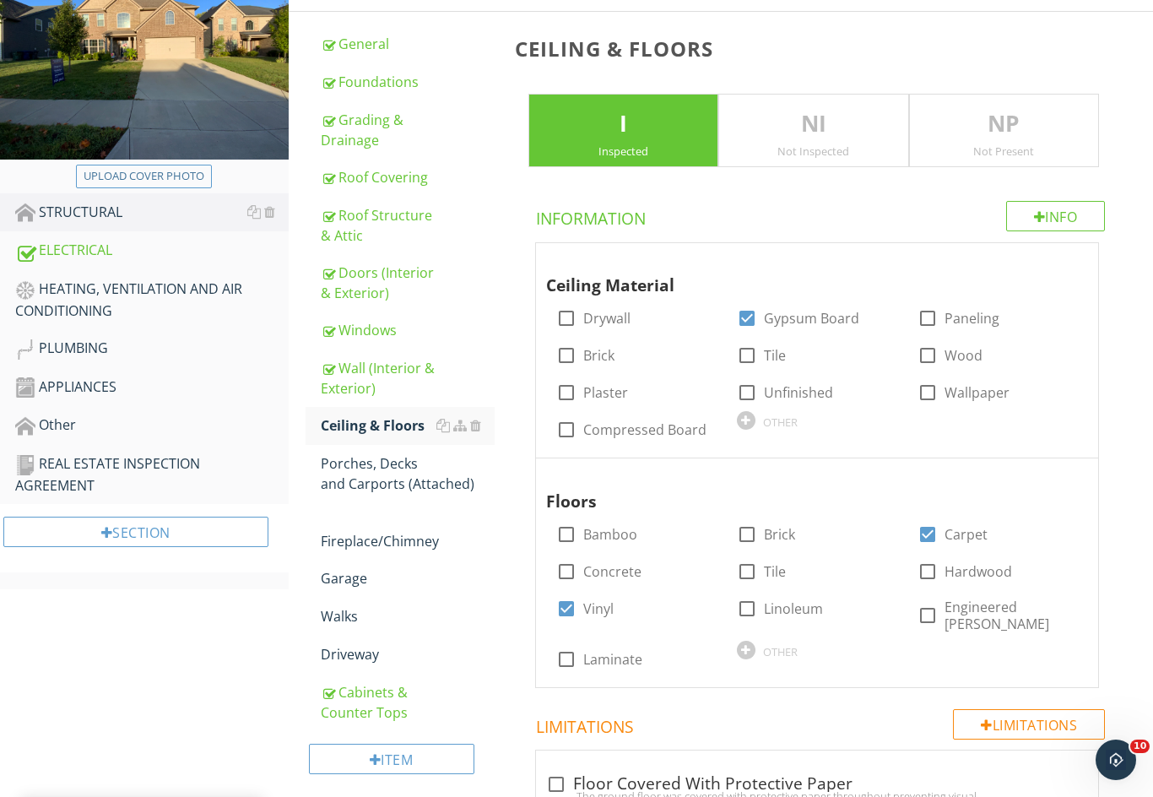
click at [377, 477] on div "Porches, Decks and Carports (Attached)" at bounding box center [408, 473] width 174 height 41
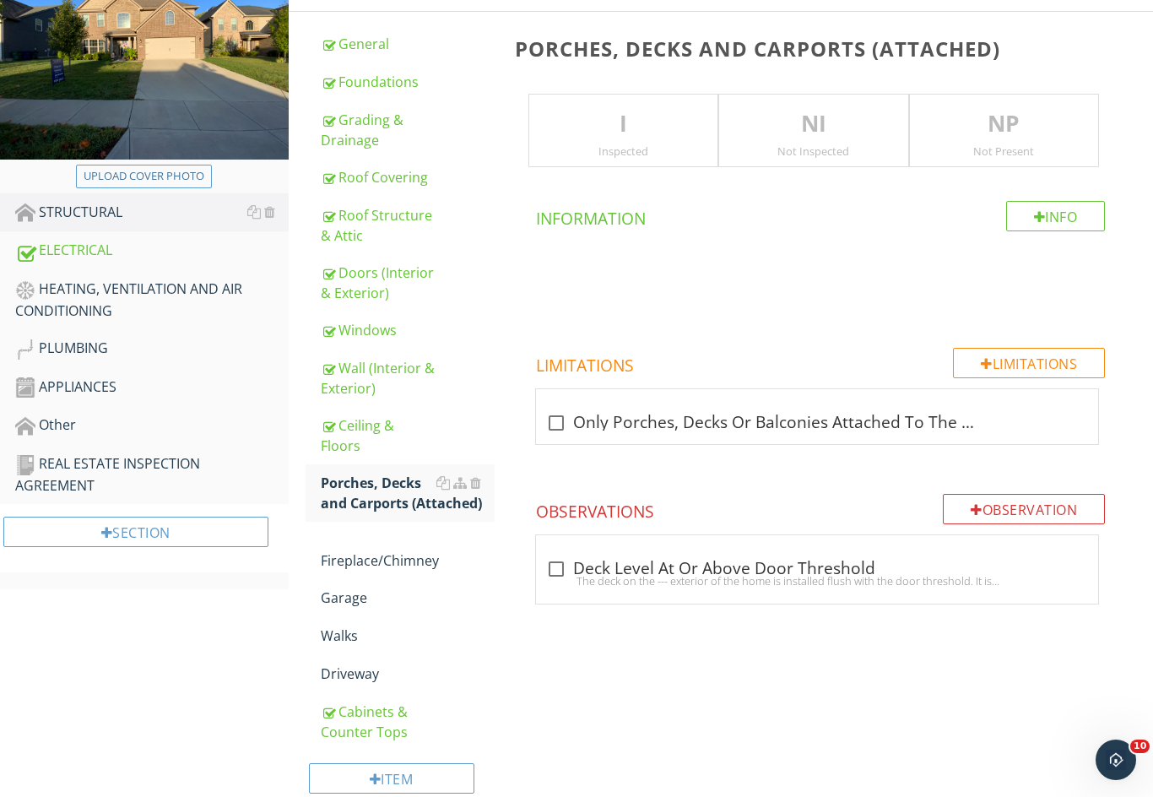
click at [573, 136] on p "I" at bounding box center [623, 124] width 188 height 34
click at [1010, 506] on div "Observation" at bounding box center [1024, 509] width 162 height 30
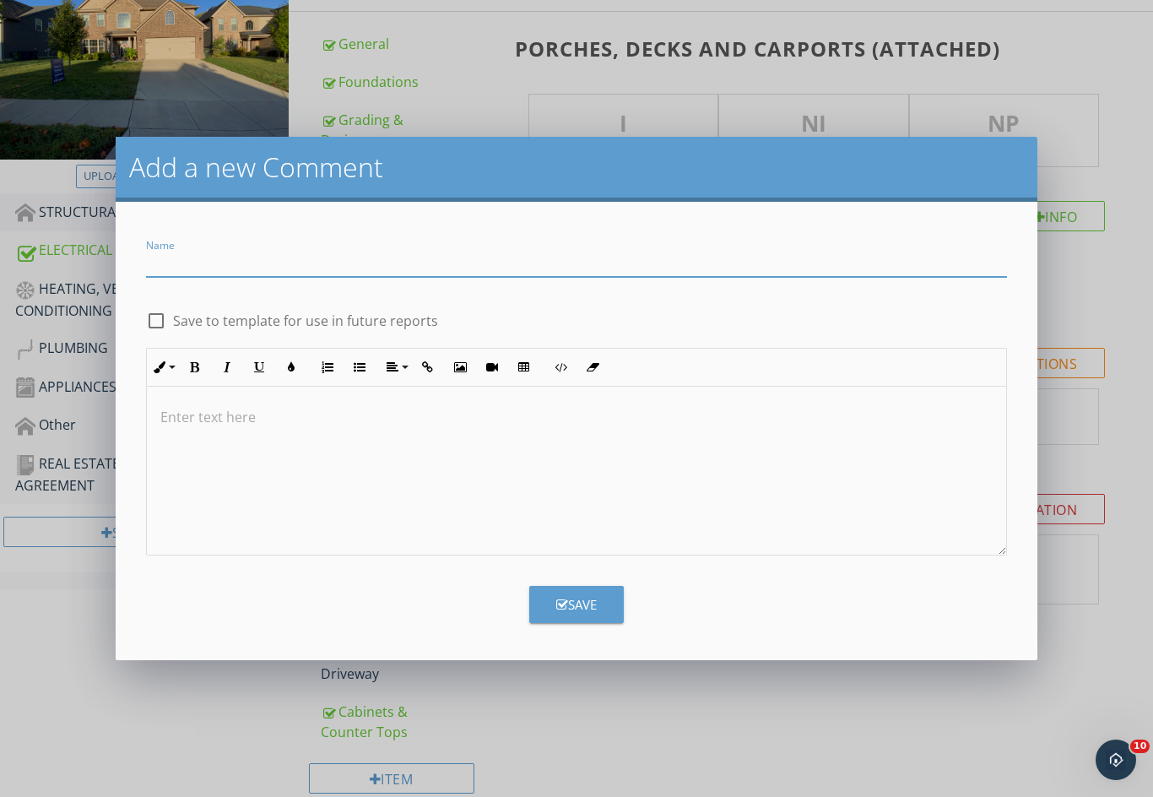
click at [187, 262] on input "Name" at bounding box center [577, 263] width 862 height 28
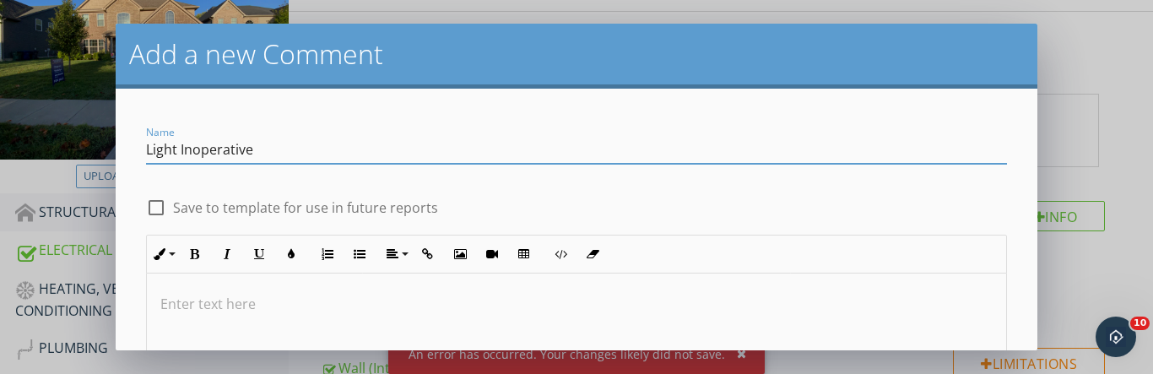
type input "Light Inoperative"
click at [155, 208] on div at bounding box center [156, 207] width 29 height 29
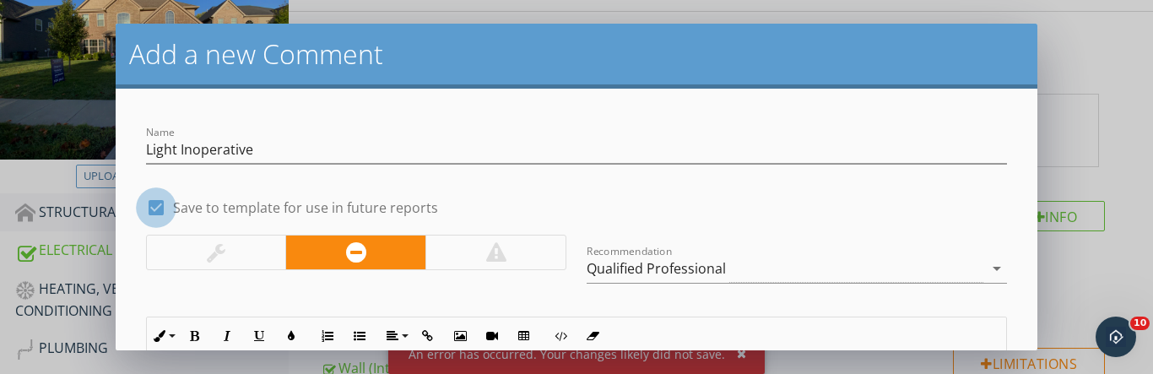
checkbox input "true"
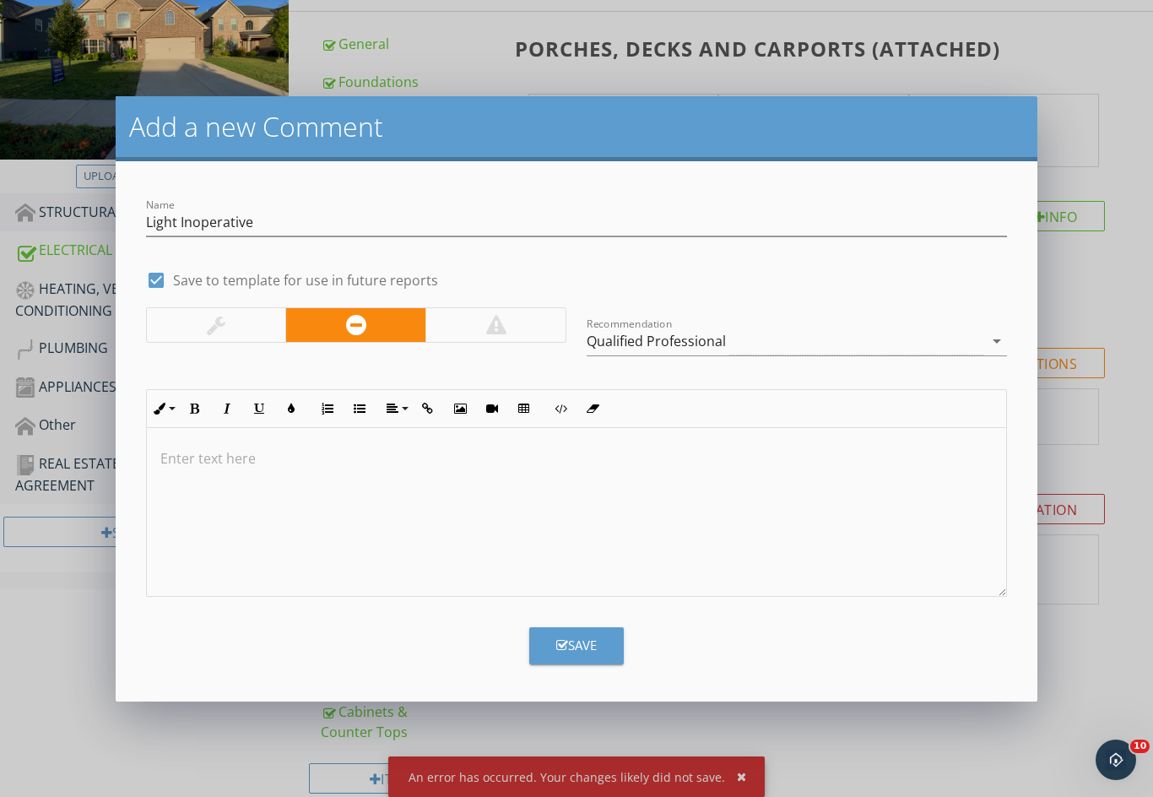
click at [168, 460] on p at bounding box center [576, 458] width 833 height 20
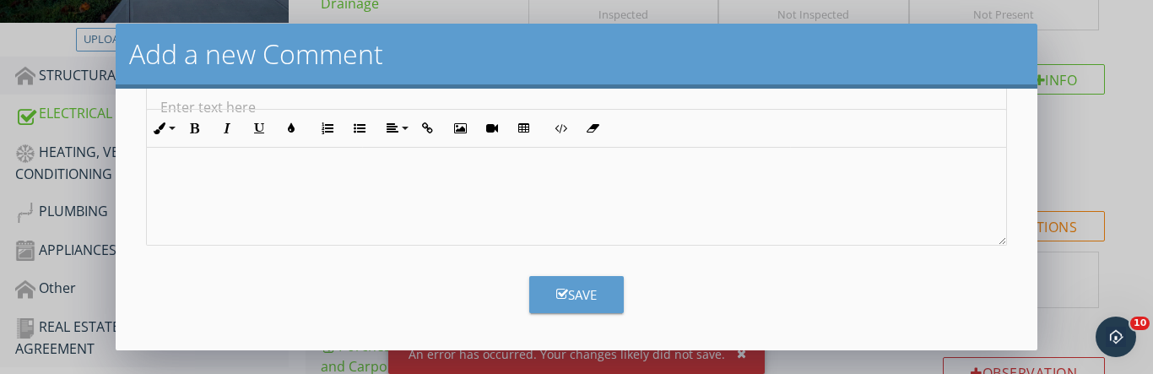
scroll to position [279, 0]
click at [578, 298] on div "Save" at bounding box center [576, 294] width 41 height 19
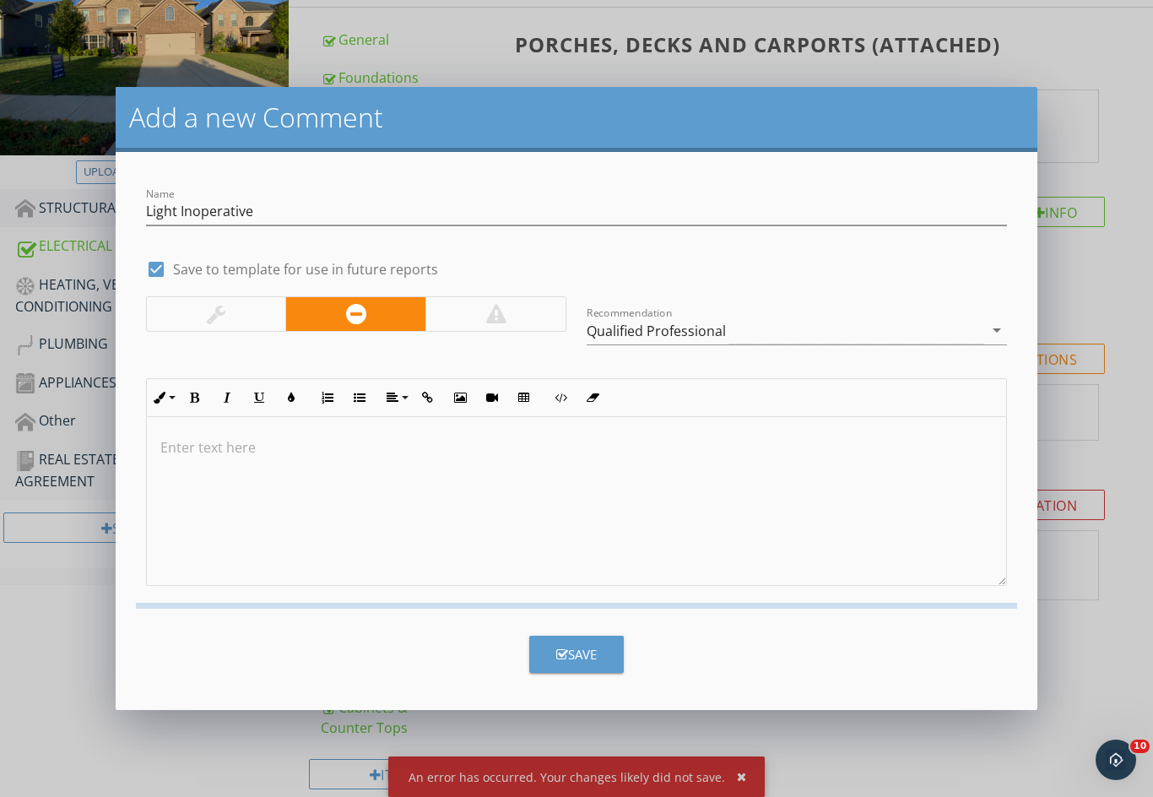
scroll to position [2, 0]
click at [195, 449] on p at bounding box center [576, 447] width 833 height 20
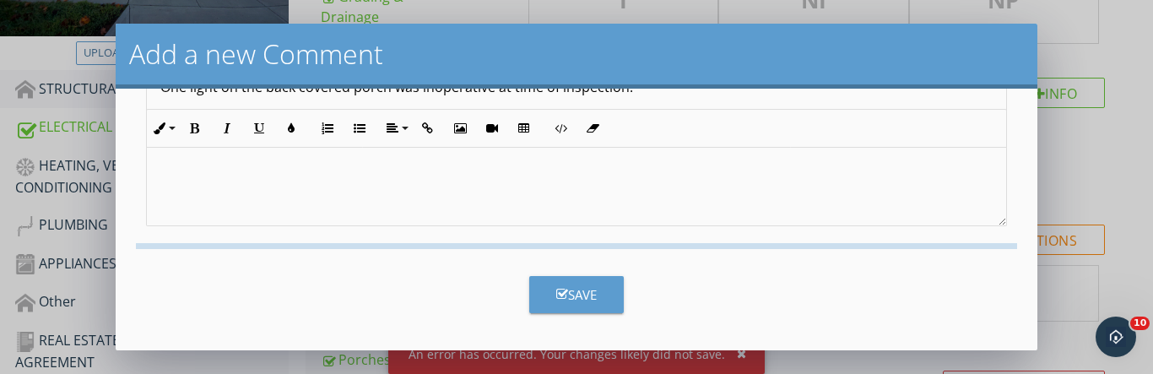
scroll to position [298, 0]
click at [570, 302] on div "Save" at bounding box center [576, 294] width 41 height 19
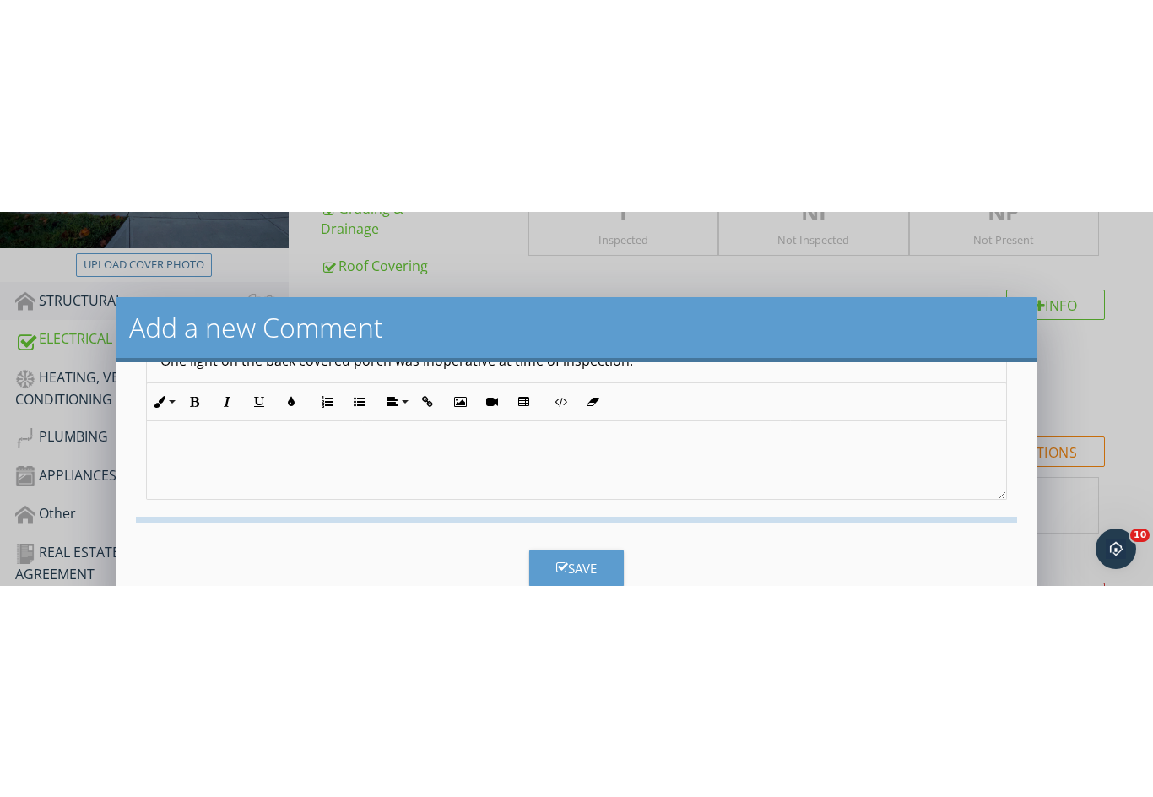
scroll to position [2, 0]
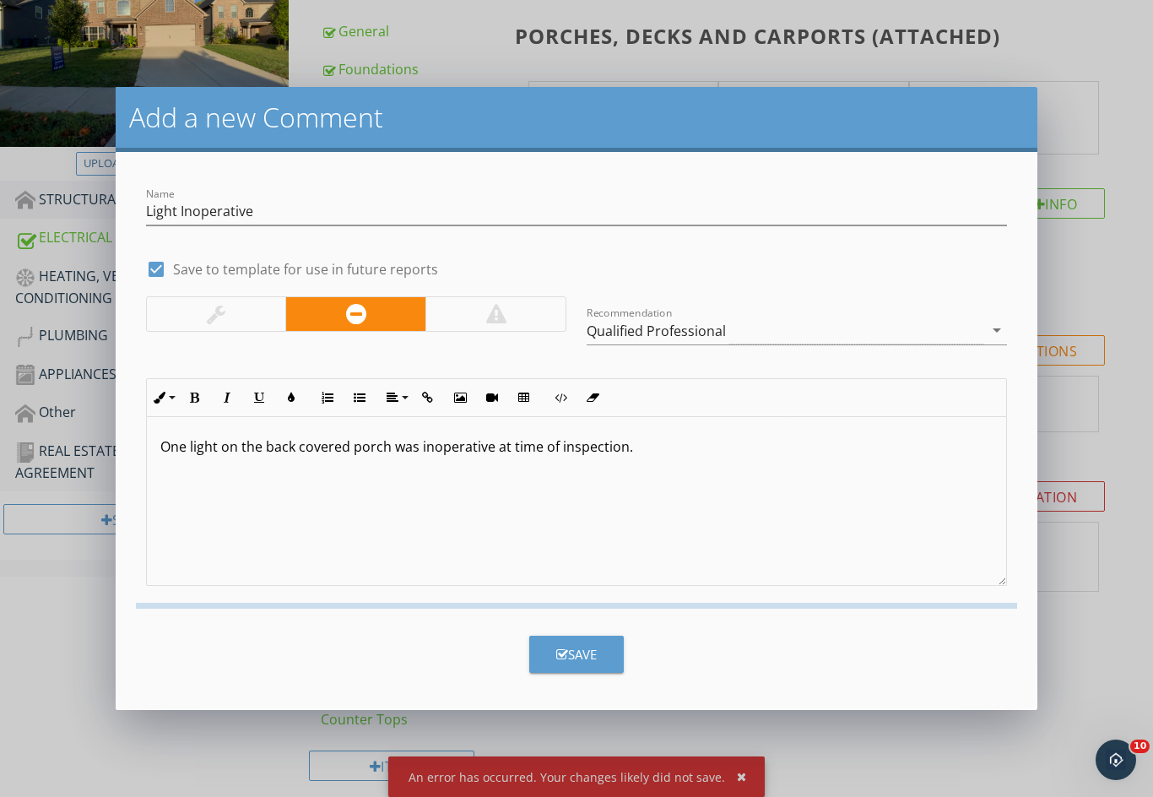
click at [264, 663] on div "Save" at bounding box center [577, 647] width 882 height 51
click at [731, 139] on div "Add a new Comment" at bounding box center [577, 119] width 923 height 65
click at [285, 640] on div "Save" at bounding box center [577, 647] width 882 height 51
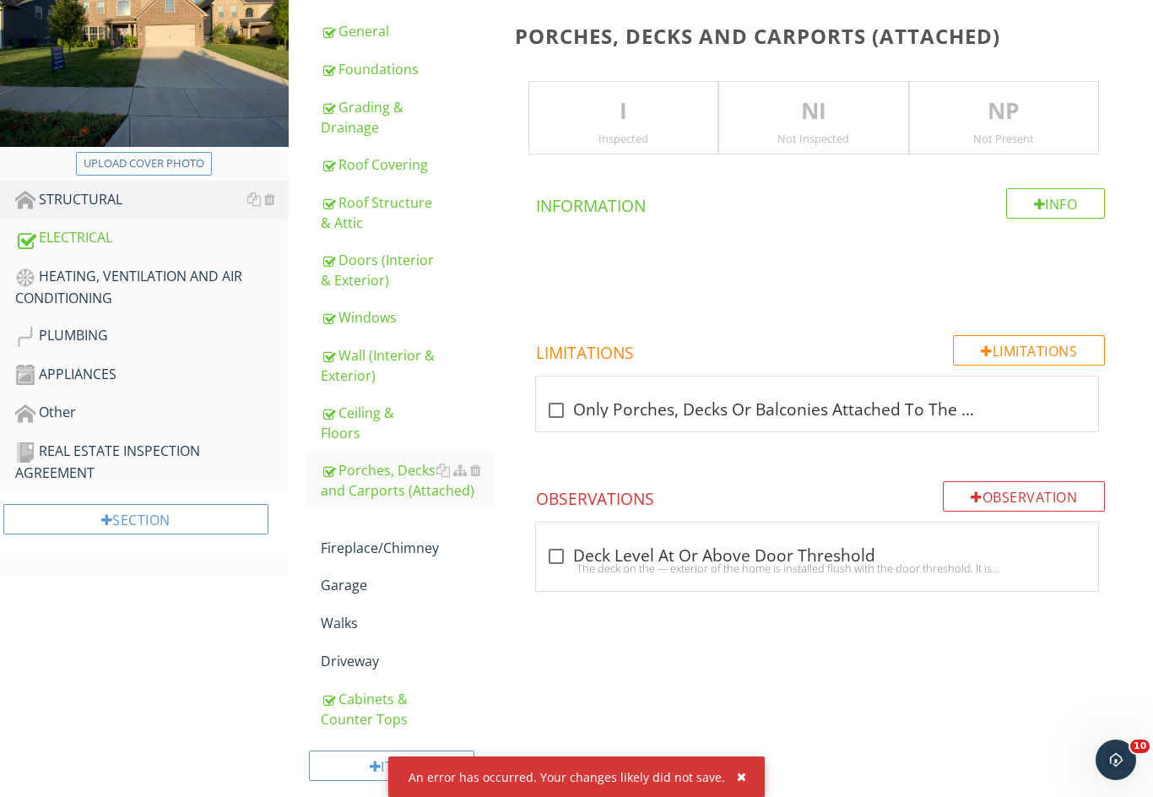
click at [723, 762] on div at bounding box center [576, 398] width 1153 height 797
click at [729, 766] on button "button" at bounding box center [734, 777] width 19 height 22
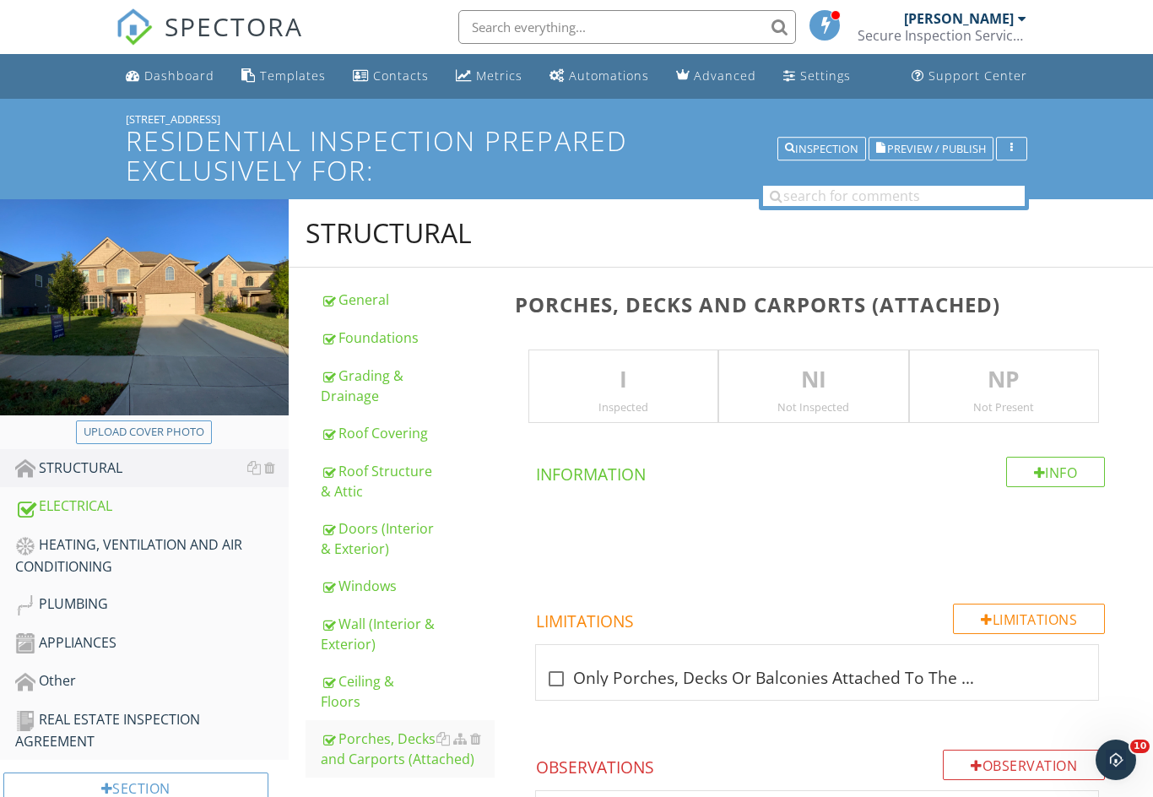
click at [932, 147] on span "Preview / Publish" at bounding box center [936, 148] width 99 height 11
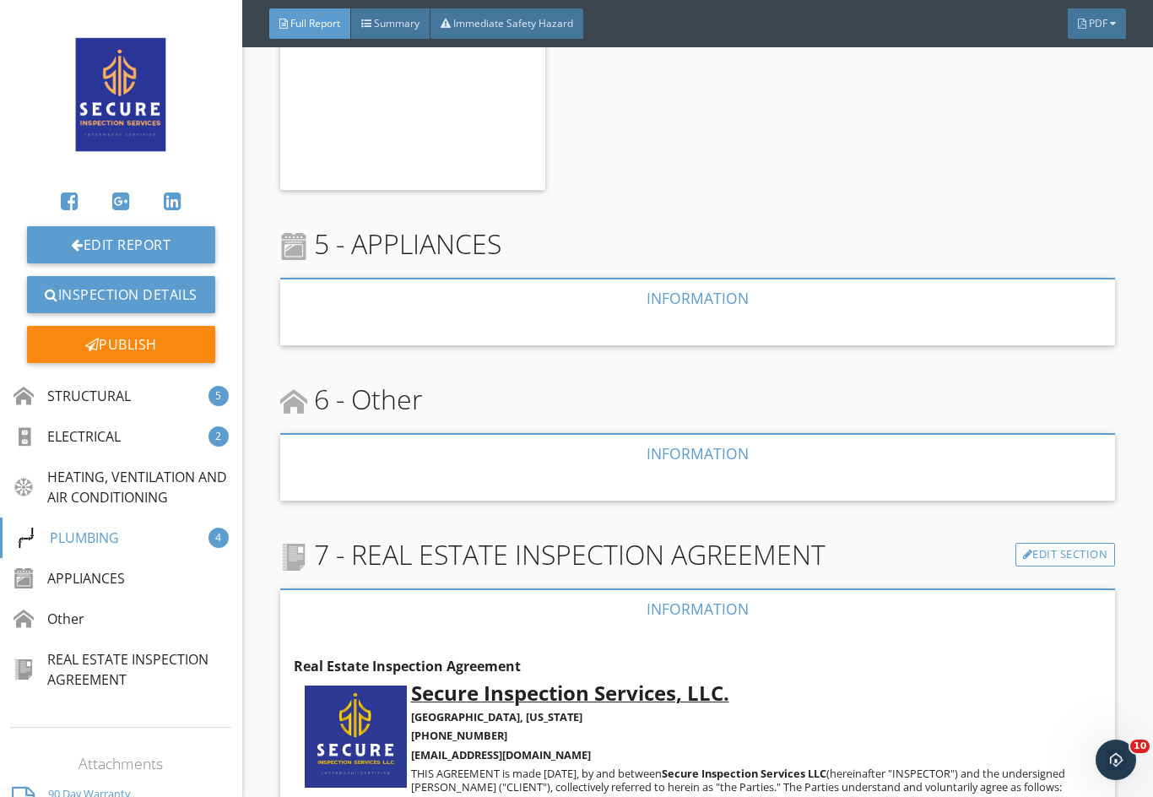
scroll to position [4185, 0]
